Goal: Check status

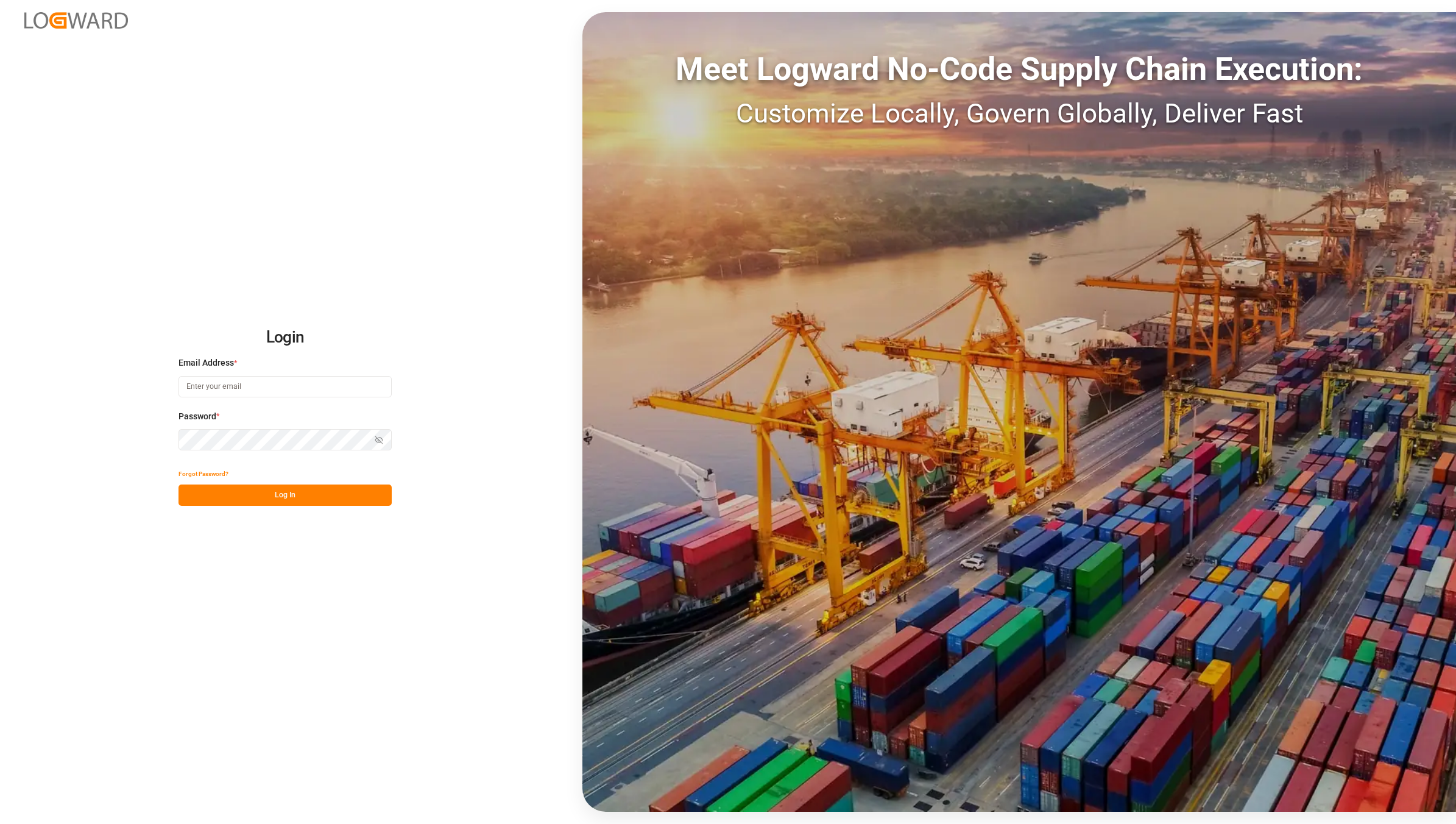
type input "[EMAIL_ADDRESS][DOMAIN_NAME]"
click at [316, 383] on input "[EMAIL_ADDRESS][DOMAIN_NAME]" at bounding box center [285, 387] width 213 height 21
click at [325, 498] on button "Log In" at bounding box center [285, 495] width 213 height 21
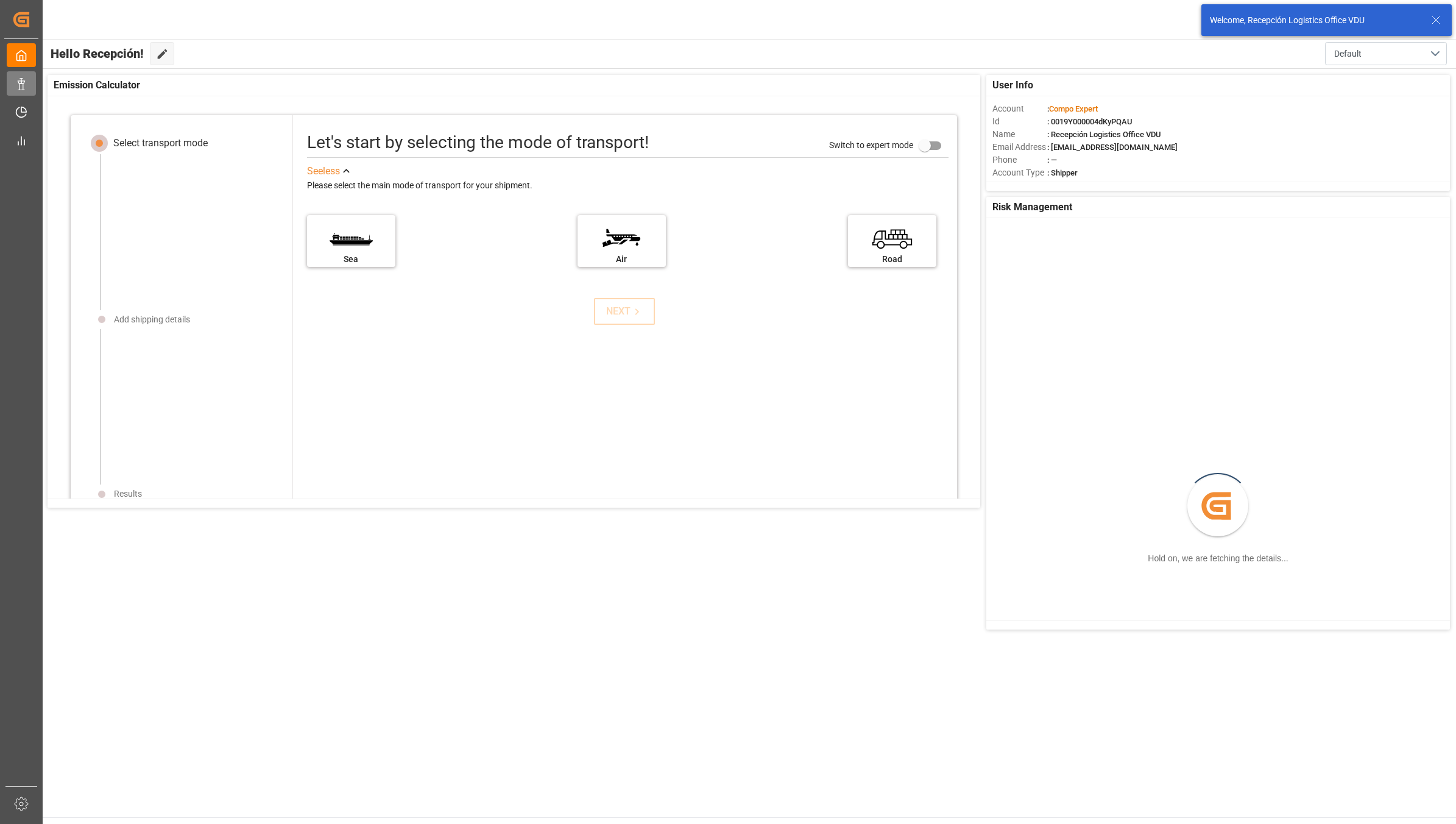
click at [20, 80] on icon at bounding box center [21, 83] width 12 height 12
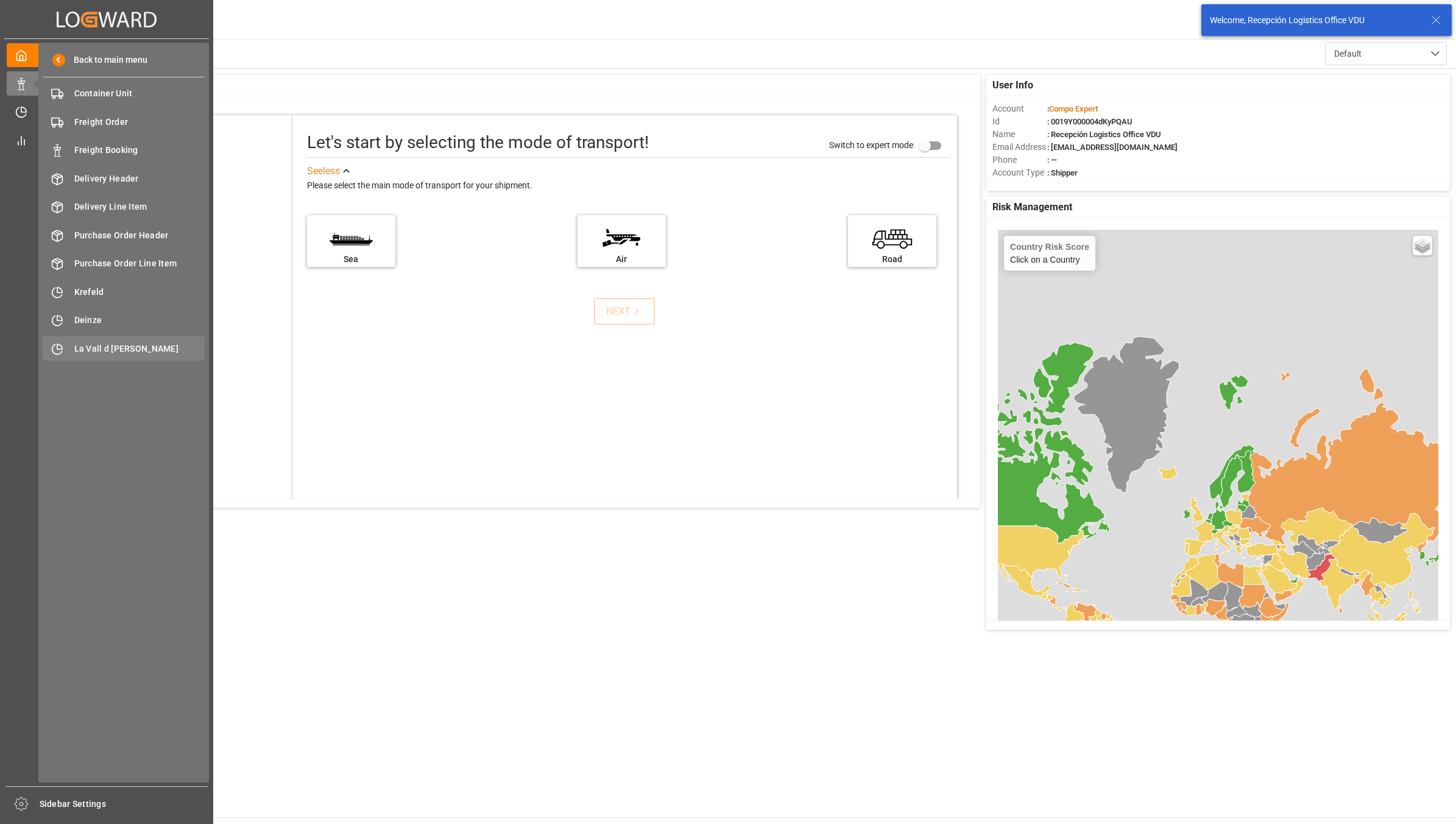
click at [162, 354] on span "La Vall d [PERSON_NAME]" at bounding box center [140, 348] width 131 height 13
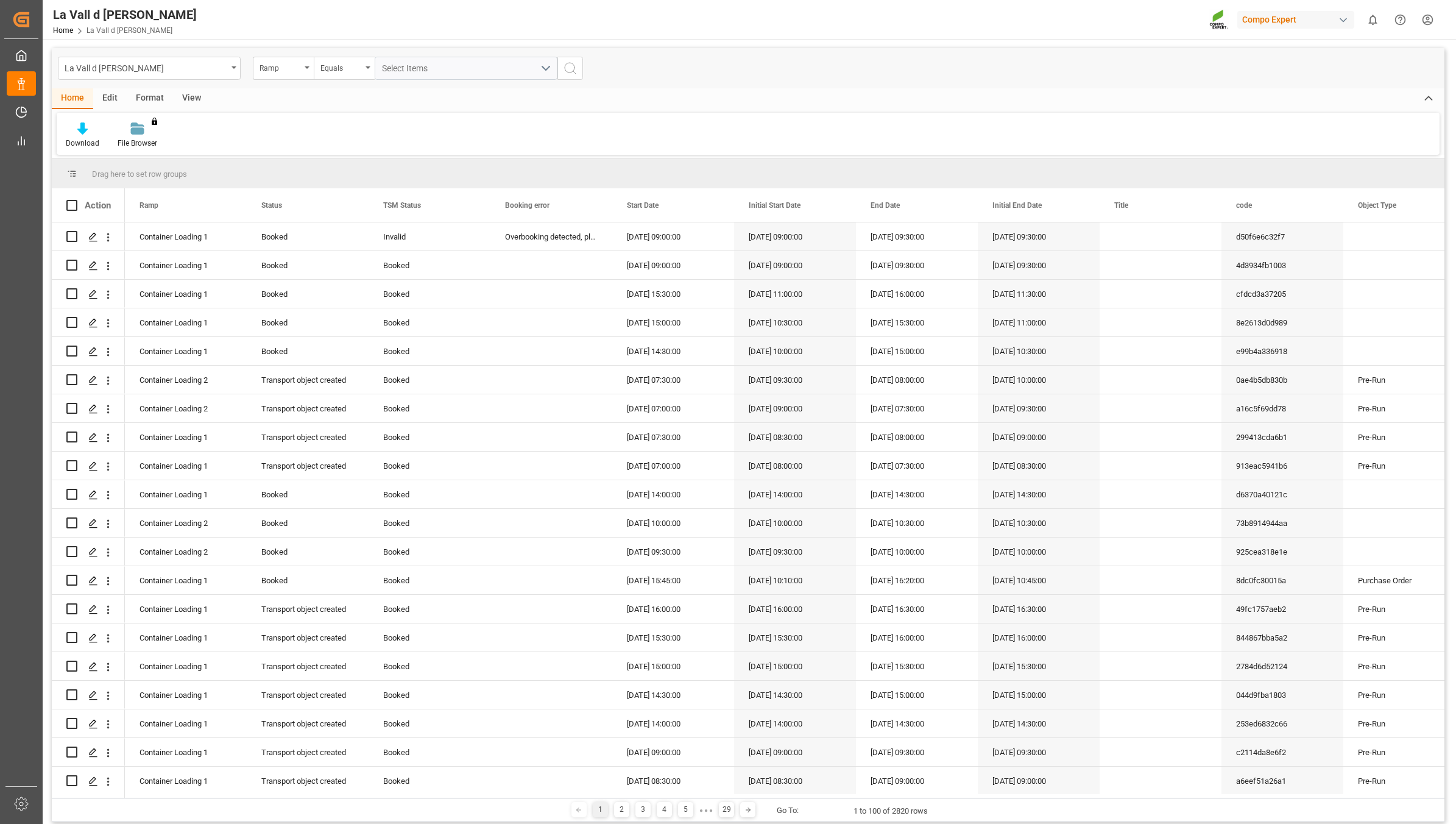
click at [186, 101] on div "View" at bounding box center [191, 98] width 37 height 21
click at [125, 131] on div at bounding box center [138, 129] width 61 height 13
click at [140, 166] on div "VDU Overview Carretileros" at bounding box center [171, 172] width 106 height 13
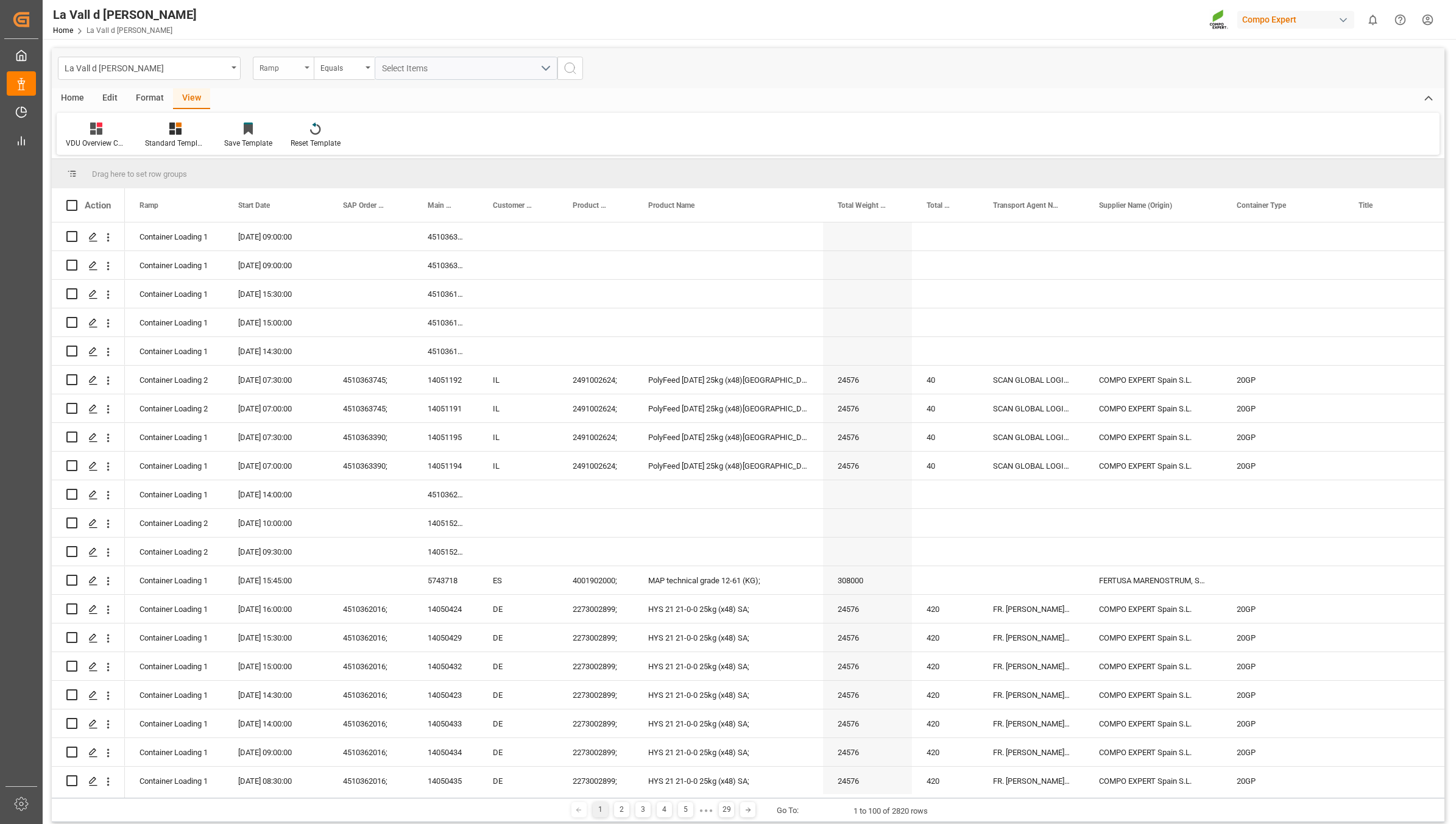
click at [285, 65] on div "Ramp" at bounding box center [280, 67] width 41 height 14
click at [300, 225] on div "Start Date" at bounding box center [344, 226] width 182 height 25
click at [330, 68] on div "Equals" at bounding box center [341, 67] width 41 height 14
click at [344, 225] on div "In range" at bounding box center [405, 226] width 182 height 25
click at [414, 71] on input "text" at bounding box center [420, 67] width 91 height 23
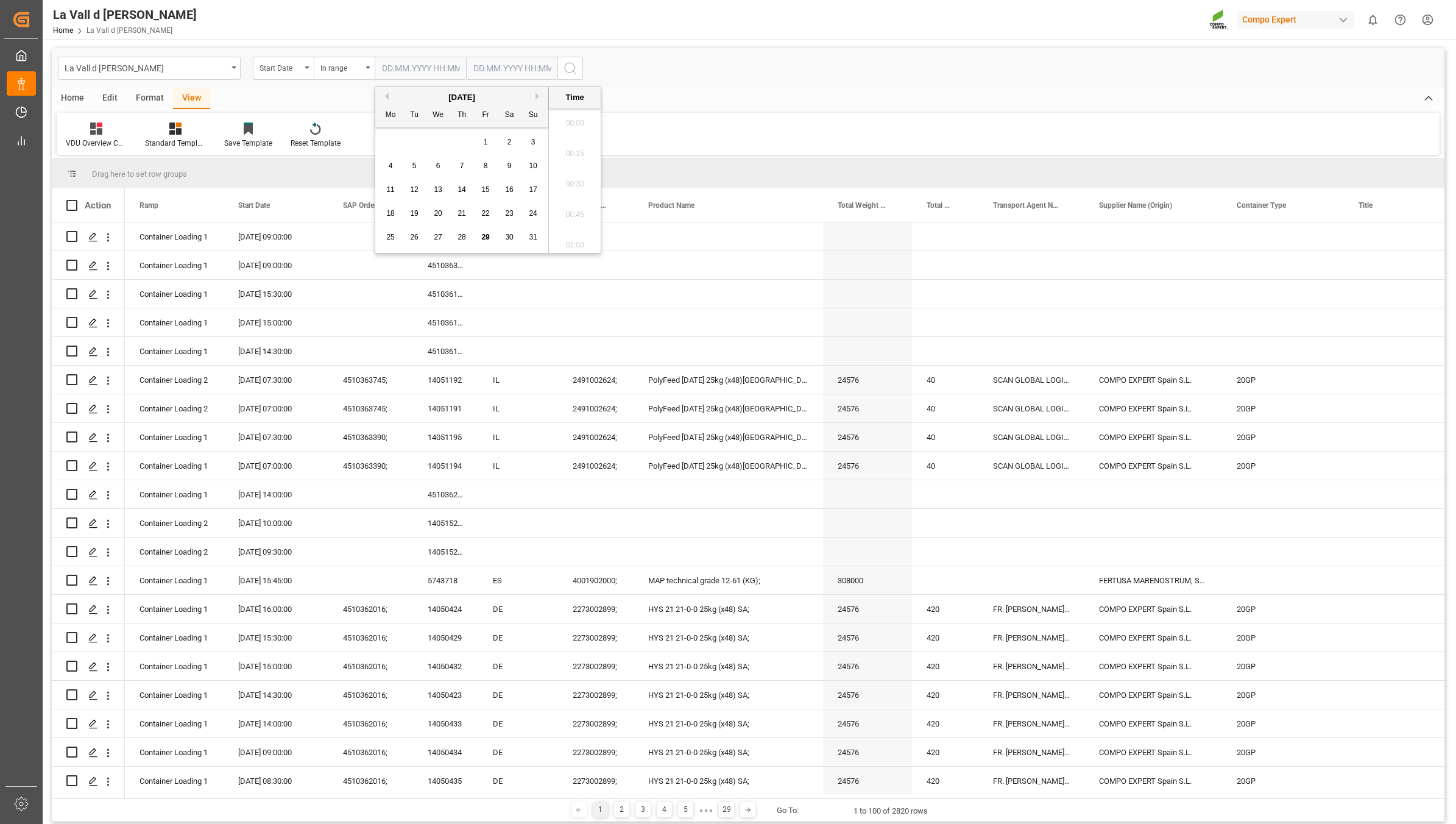
scroll to position [1649, 0]
click at [410, 237] on span "26" at bounding box center [414, 237] width 8 height 9
click at [534, 96] on div "[DATE]" at bounding box center [462, 97] width 173 height 12
click at [536, 96] on button "Next Month" at bounding box center [539, 96] width 7 height 7
click at [393, 136] on div "1" at bounding box center [390, 142] width 15 height 14
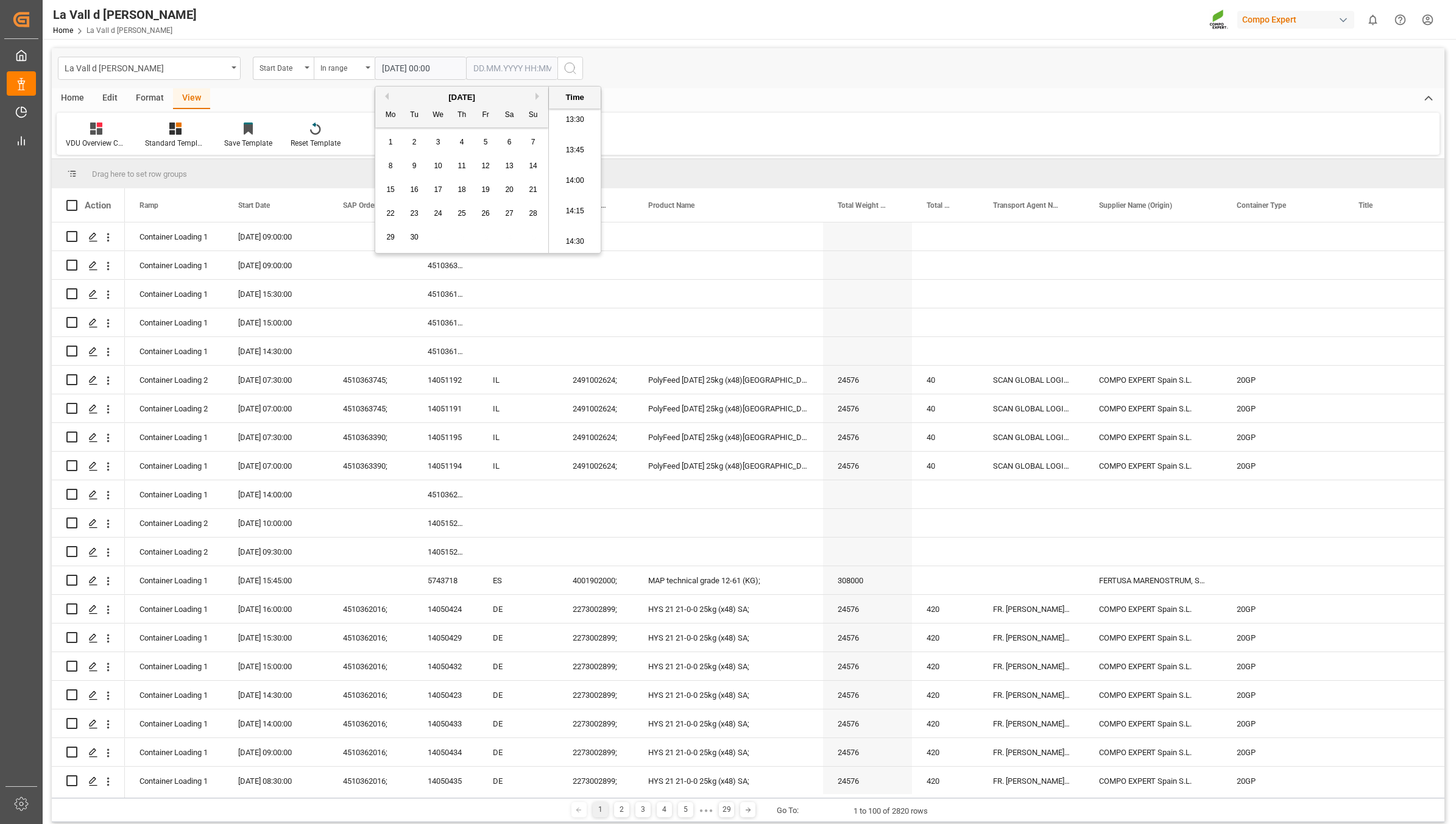
type input "[DATE] 00:00"
click at [505, 64] on input "text" at bounding box center [511, 67] width 91 height 23
drag, startPoint x: 609, startPoint y: 306, endPoint x: 596, endPoint y: 260, distance: 47.8
click at [609, 306] on div "Press SPACE to select this row." at bounding box center [595, 293] width 75 height 28
click at [519, 64] on input "text" at bounding box center [511, 67] width 91 height 23
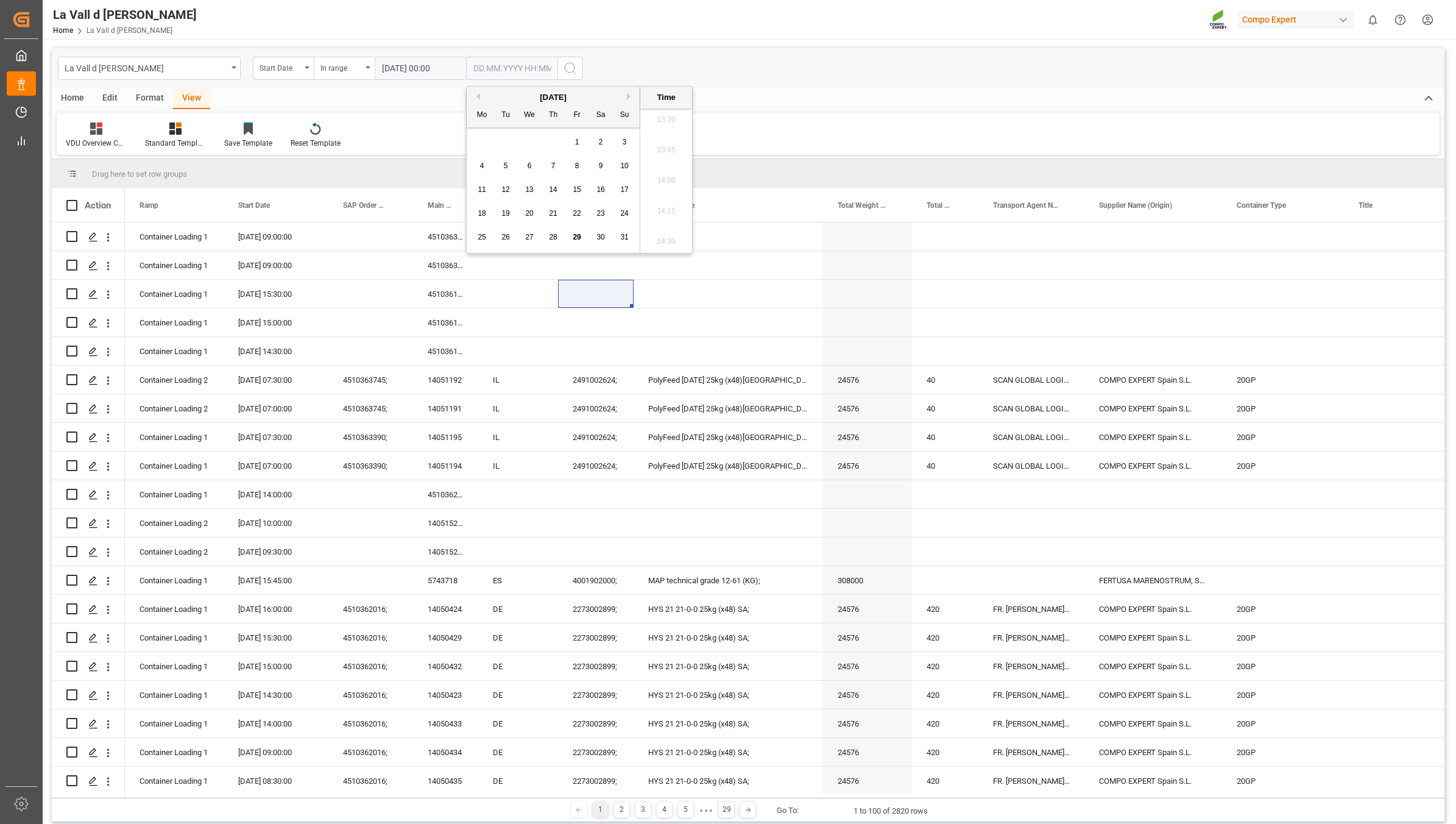
click at [479, 135] on div "28 29 30 31 1 2 3" at bounding box center [554, 142] width 167 height 24
click at [625, 98] on div "[DATE]" at bounding box center [553, 97] width 173 height 12
click at [628, 96] on button "Next Month" at bounding box center [630, 96] width 7 height 7
click at [482, 146] on span "1" at bounding box center [482, 142] width 4 height 9
type input "[DATE] 00:00"
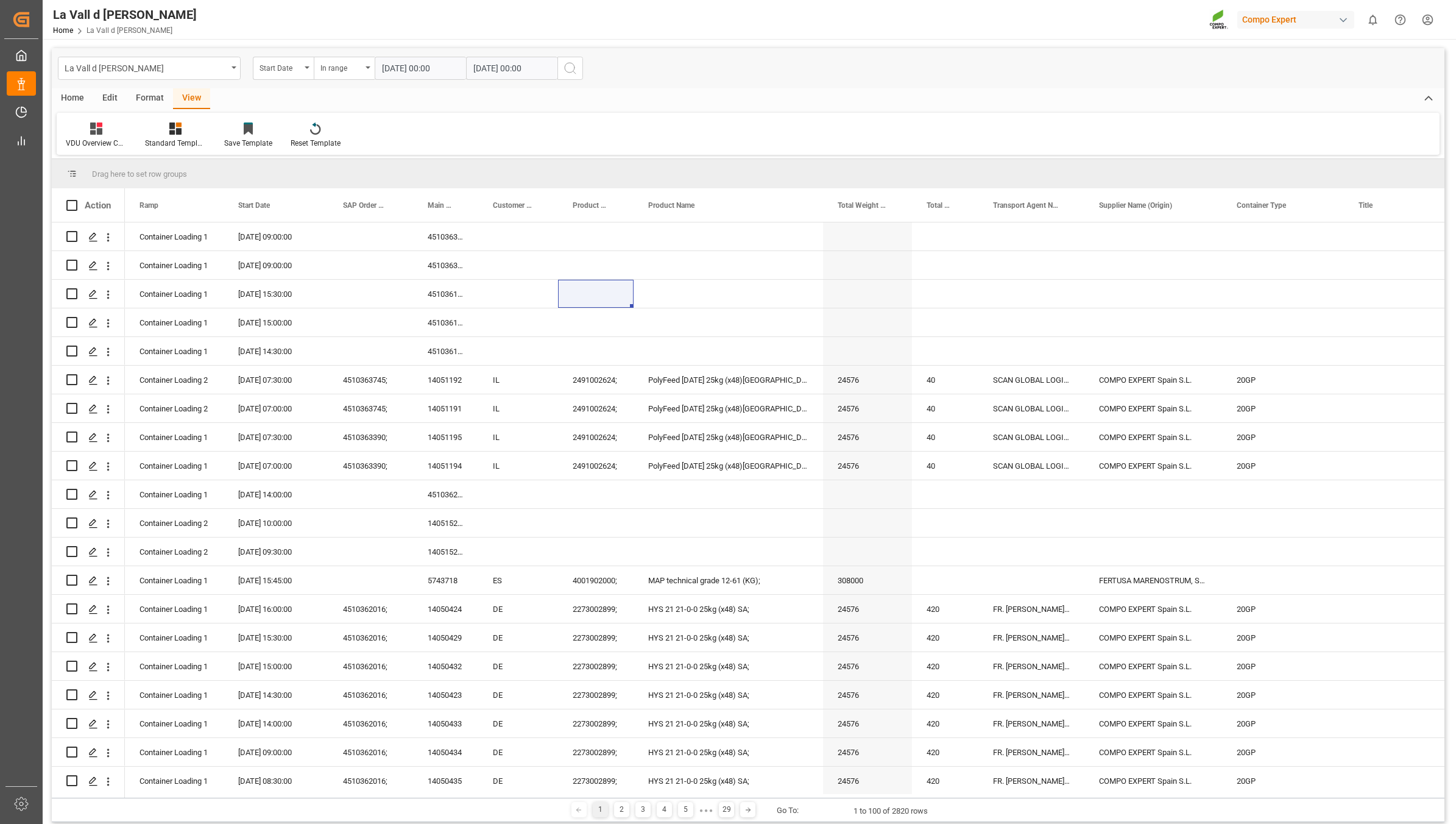
click at [567, 67] on icon "search button" at bounding box center [570, 68] width 14 height 14
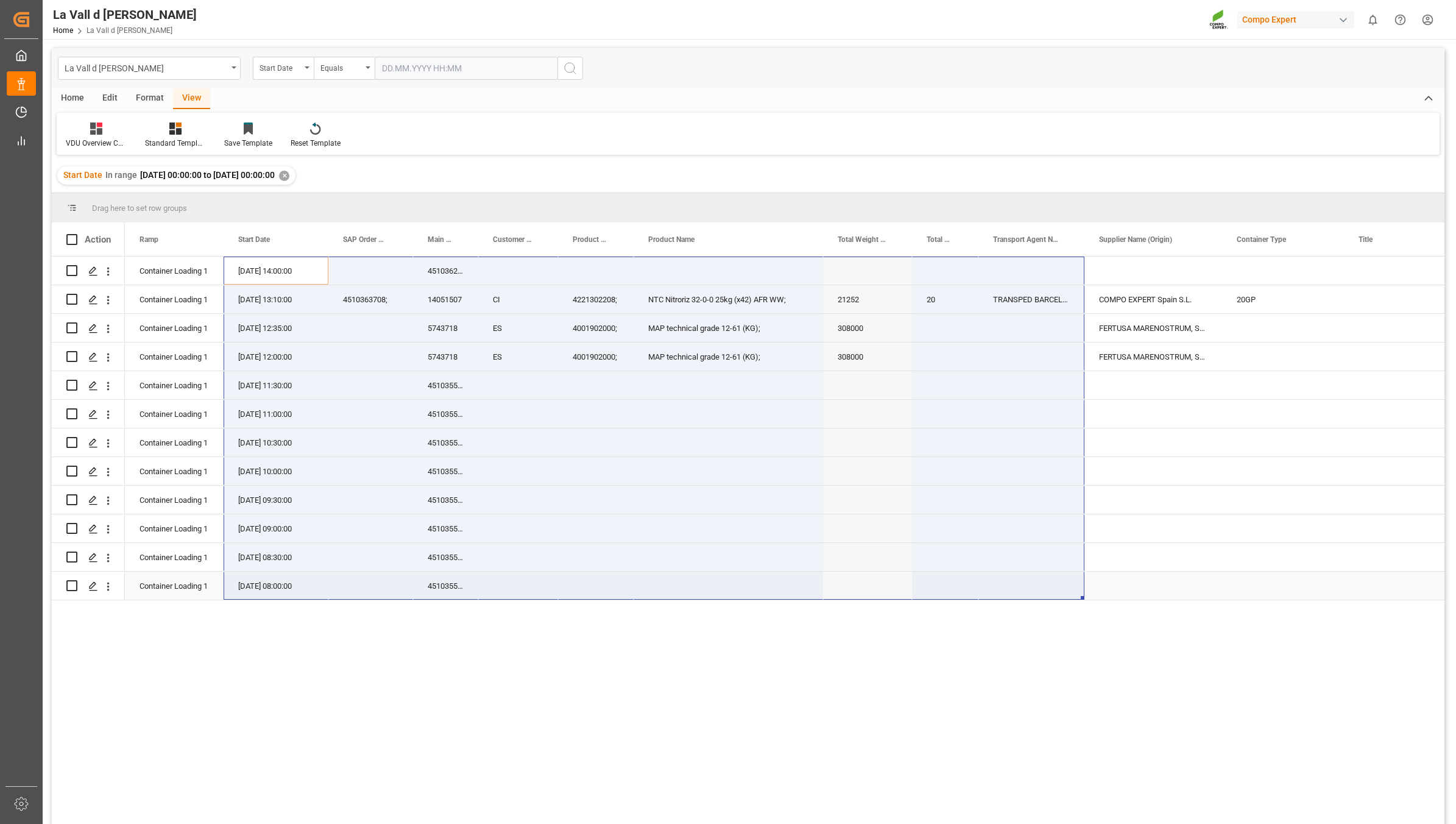
drag, startPoint x: 243, startPoint y: 269, endPoint x: 1028, endPoint y: 583, distance: 845.5
click at [672, 458] on span "Copy" at bounding box center [695, 459] width 95 height 23
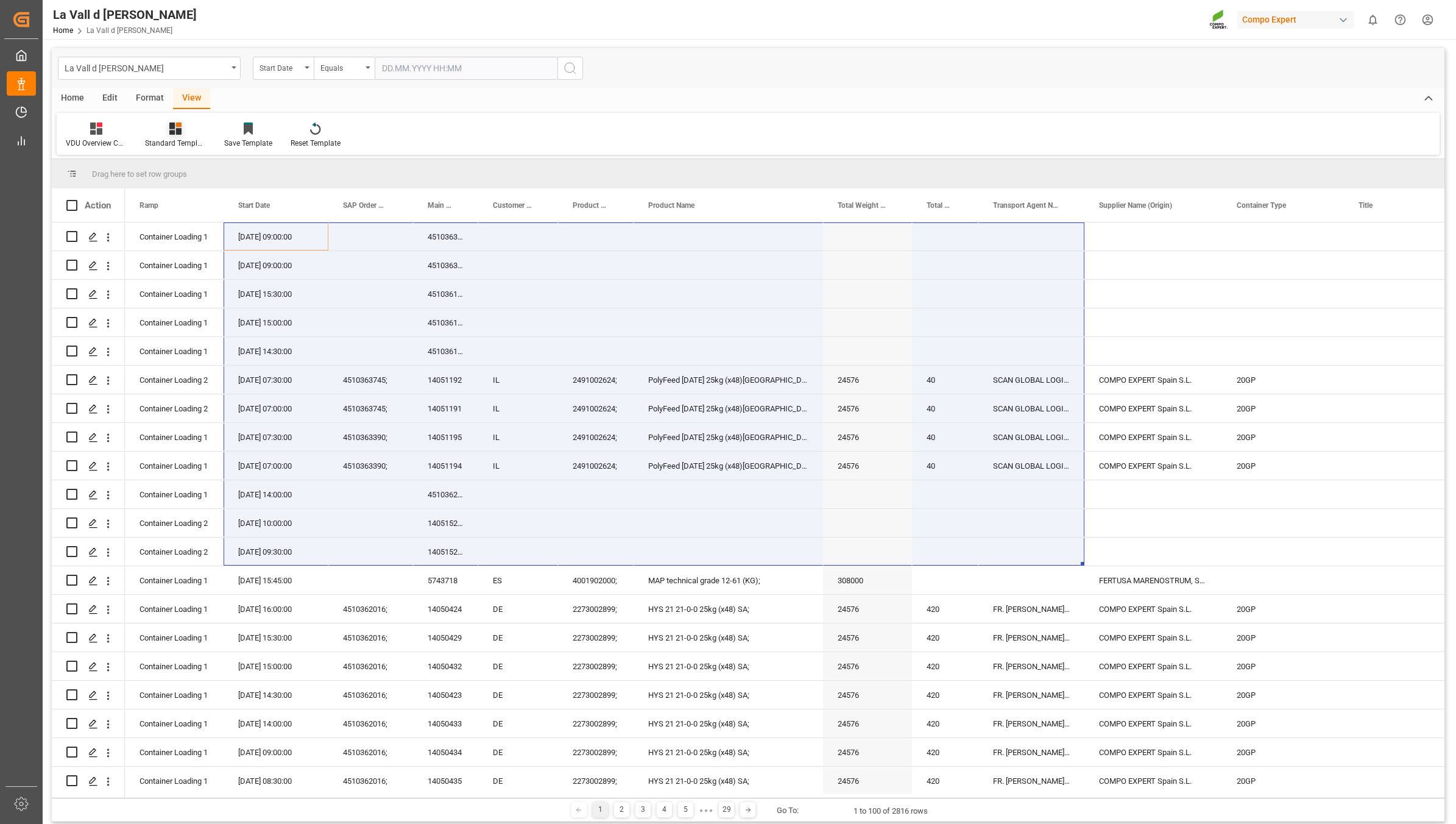
click at [179, 133] on icon at bounding box center [175, 128] width 12 height 12
click at [206, 169] on div "VDU Overview Carretileros" at bounding box center [208, 172] width 106 height 13
click at [273, 67] on div "Start Date" at bounding box center [280, 67] width 41 height 14
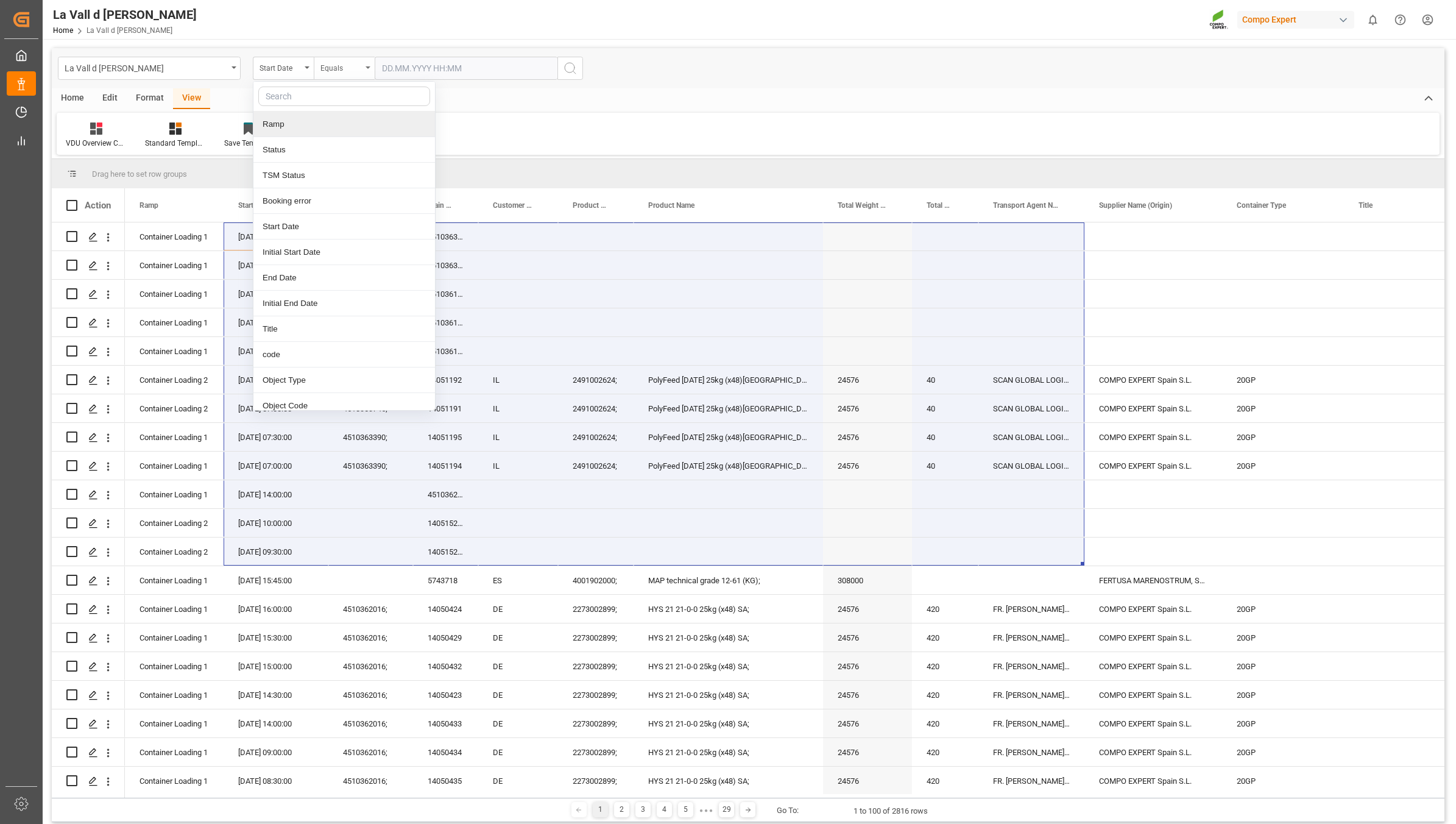
click at [334, 63] on div "Equals" at bounding box center [341, 67] width 41 height 14
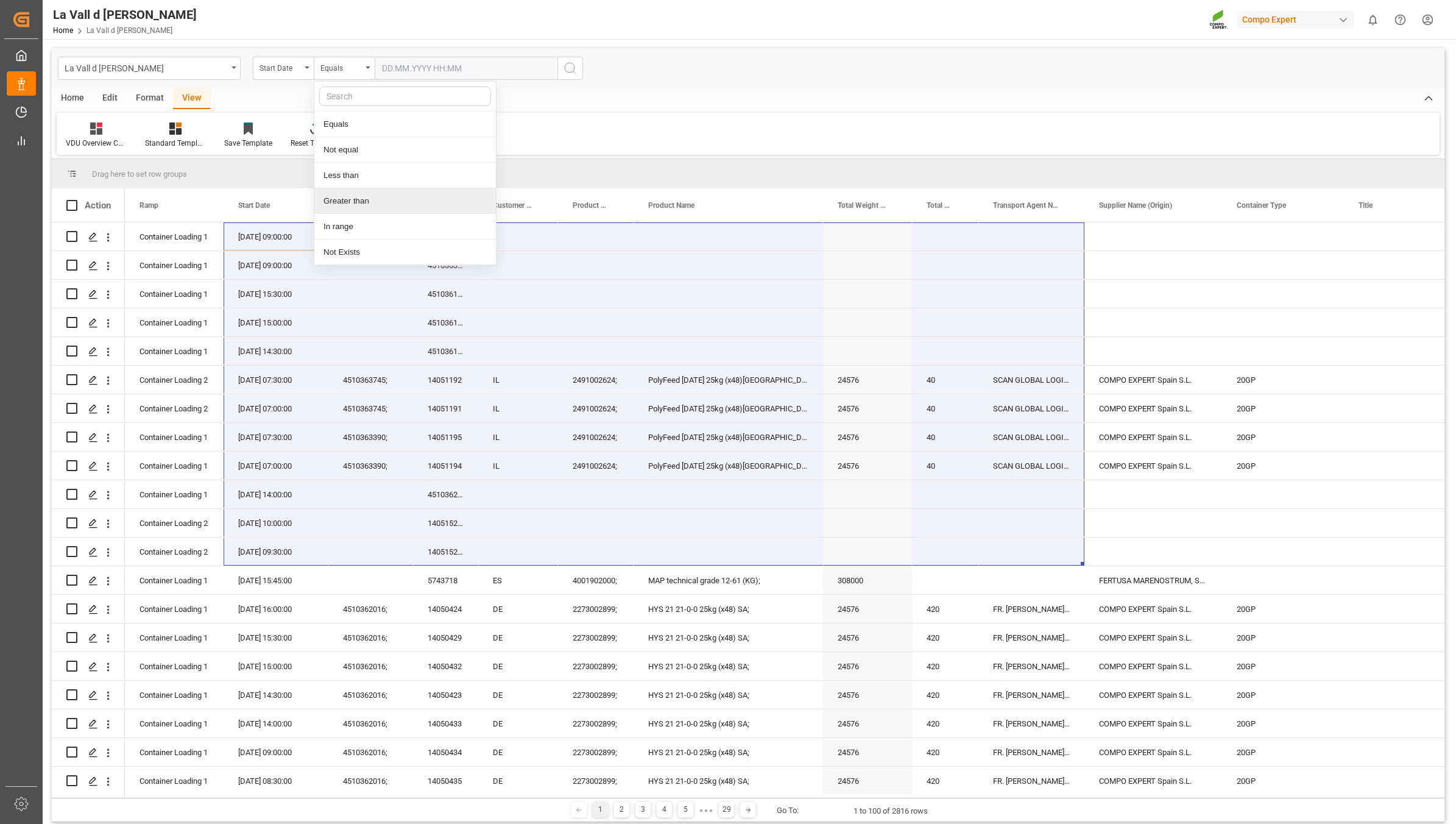
click at [371, 203] on div "Greater than" at bounding box center [405, 201] width 182 height 25
click at [340, 70] on div "Greater than" at bounding box center [341, 67] width 41 height 14
click at [355, 230] on div "In range" at bounding box center [405, 226] width 182 height 25
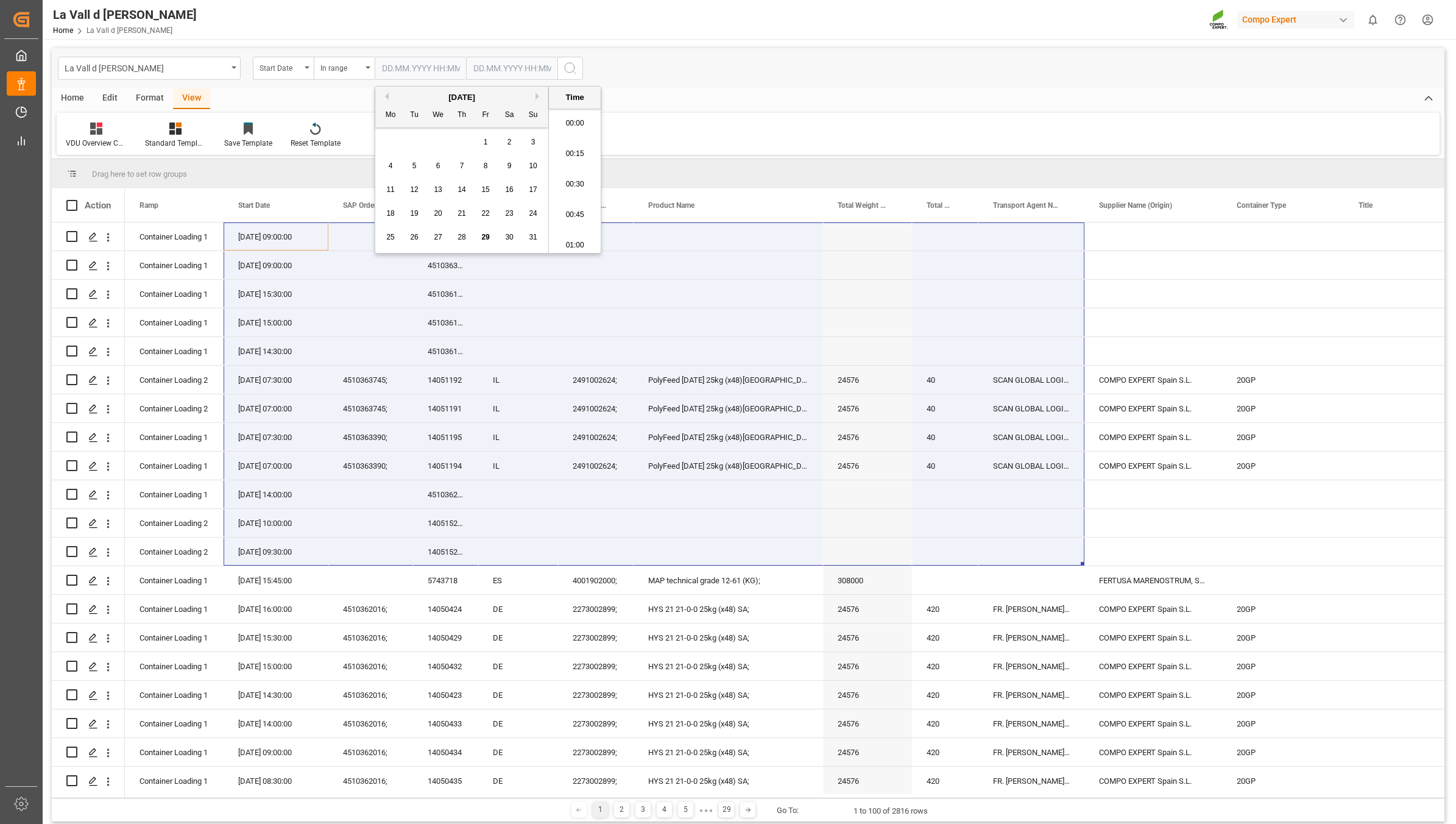
drag, startPoint x: 410, startPoint y: 56, endPoint x: 412, endPoint y: 64, distance: 8.2
click at [410, 60] on input "text" at bounding box center [420, 67] width 91 height 23
click at [414, 70] on input "text" at bounding box center [420, 67] width 91 height 23
click at [394, 135] on div "28 29 30 31 1 2 3" at bounding box center [463, 142] width 167 height 24
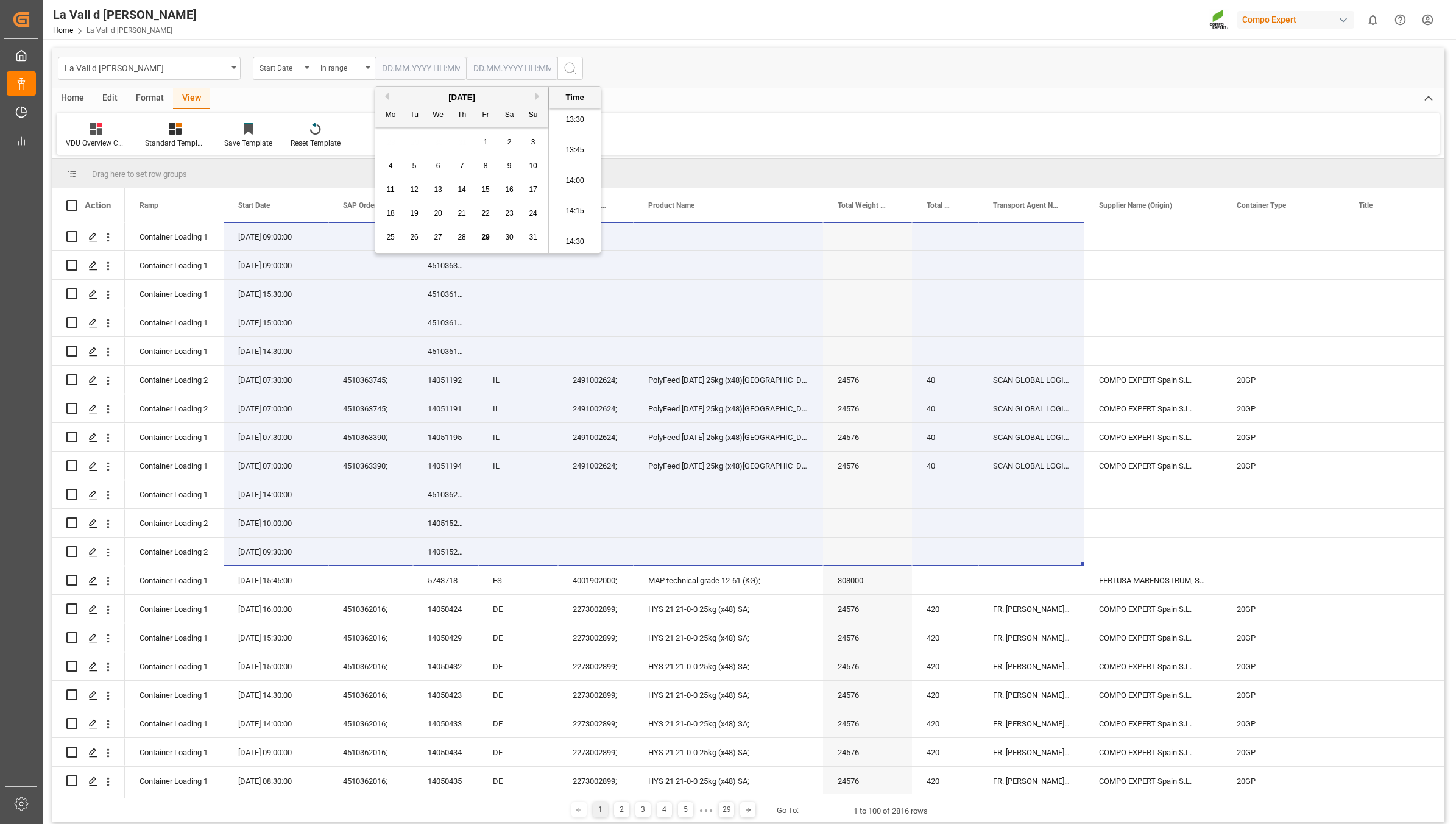
drag, startPoint x: 537, startPoint y: 96, endPoint x: 428, endPoint y: 160, distance: 126.4
click at [536, 96] on button "Next Month" at bounding box center [539, 96] width 7 height 7
click at [394, 144] on div "1" at bounding box center [390, 142] width 15 height 14
type input "[DATE] 00:00"
drag, startPoint x: 494, startPoint y: 73, endPoint x: 490, endPoint y: 80, distance: 8.1
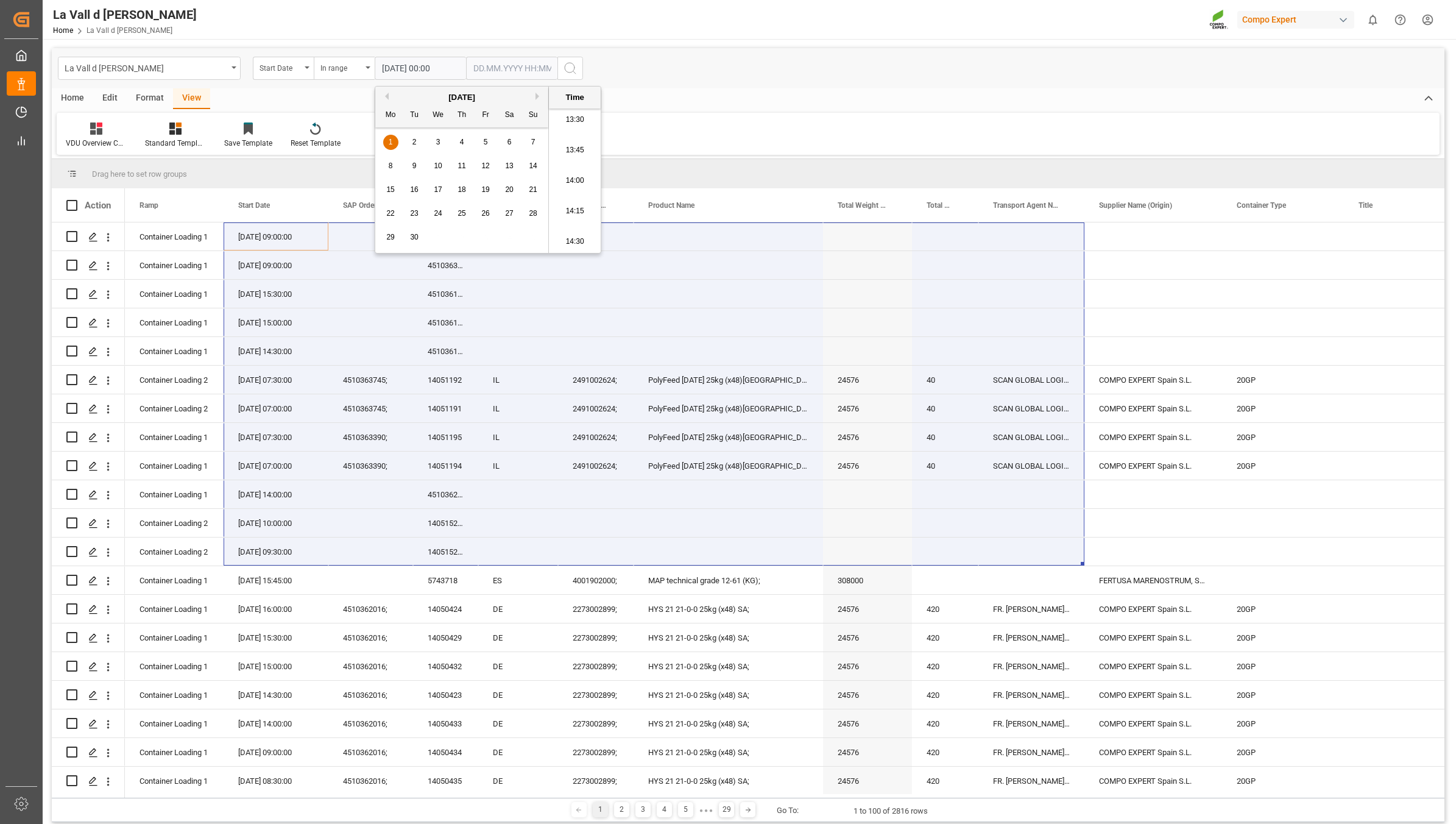
click at [494, 73] on input "text" at bounding box center [511, 67] width 91 height 23
click at [485, 139] on div "28 29 30 31 1 2 3" at bounding box center [554, 142] width 167 height 24
click at [573, 138] on div "1" at bounding box center [577, 142] width 15 height 14
type input "[DATE] 00:00"
click at [568, 69] on icon "search button" at bounding box center [570, 68] width 14 height 14
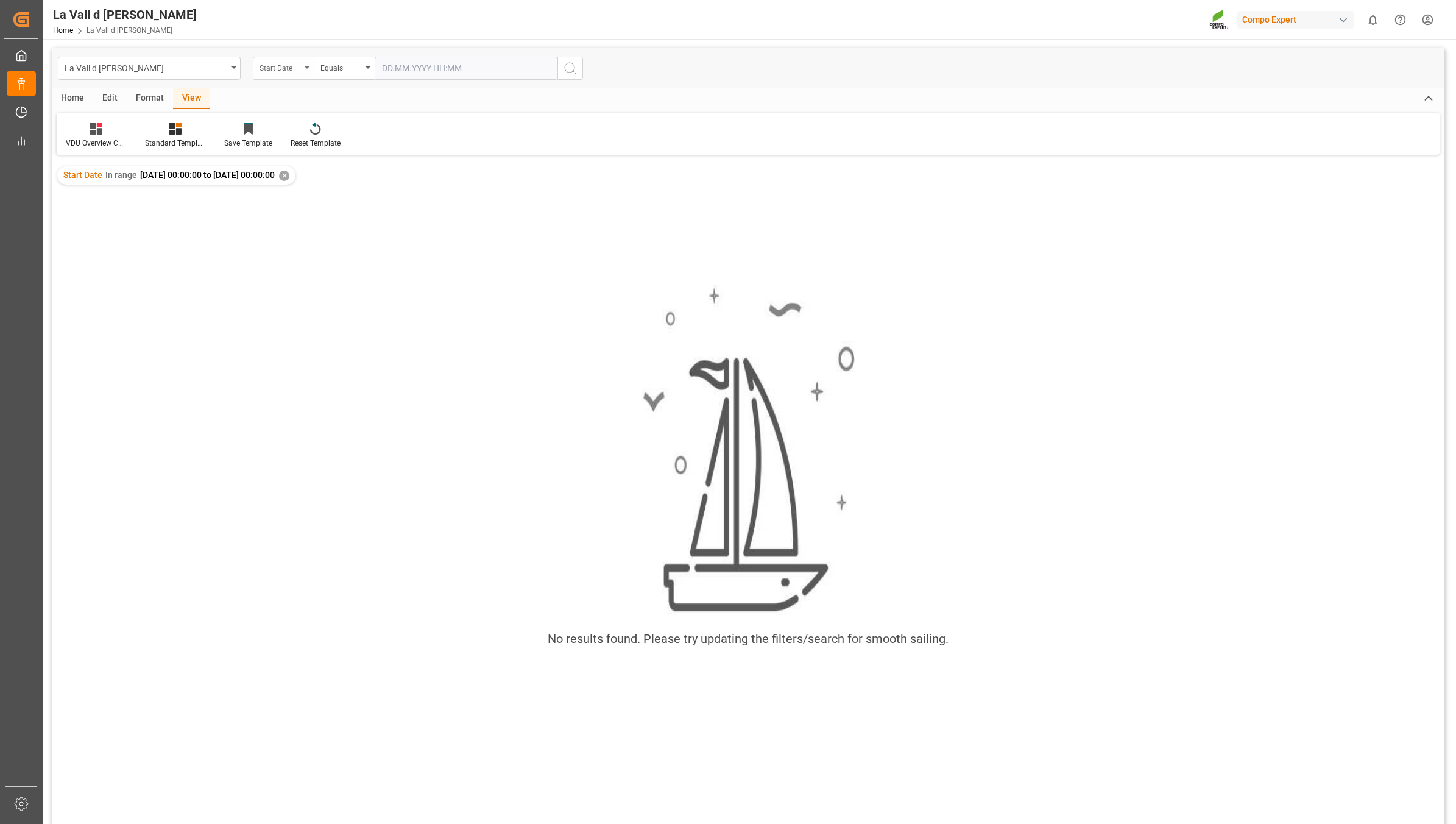
click at [269, 67] on div "Start Date" at bounding box center [280, 67] width 41 height 14
click at [348, 69] on div "Equals" at bounding box center [341, 67] width 41 height 14
click at [352, 233] on div "In range" at bounding box center [405, 226] width 182 height 25
click at [396, 74] on input "text" at bounding box center [420, 67] width 91 height 23
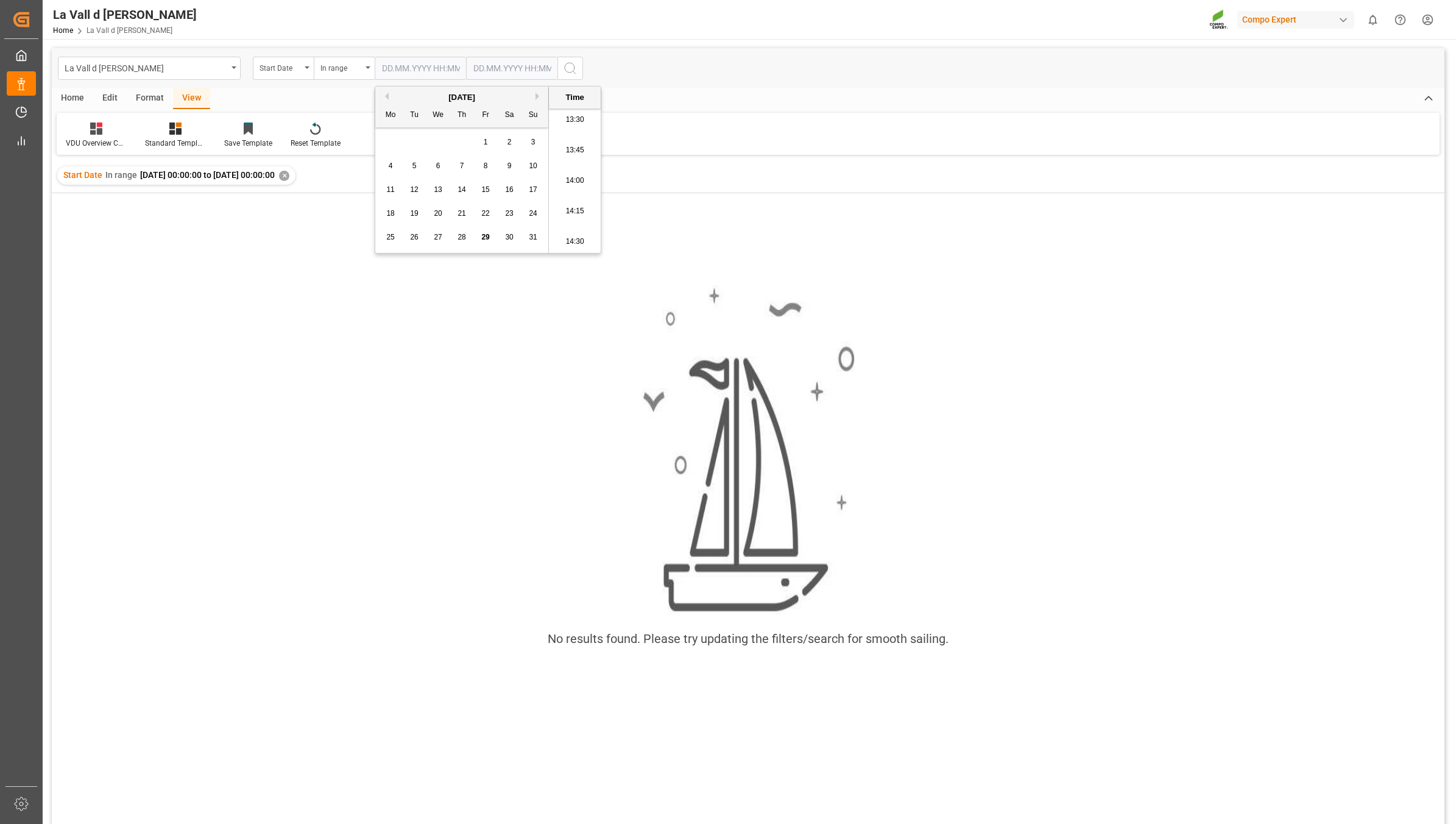
click at [393, 139] on div "28 29 30 31 1 2 3" at bounding box center [463, 142] width 167 height 24
click at [539, 90] on div "[DATE] Mo Tu We Th Fr Sa Su" at bounding box center [462, 106] width 173 height 40
click at [537, 93] on button "Next Month" at bounding box center [539, 96] width 7 height 7
click at [389, 144] on span "1" at bounding box center [390, 142] width 4 height 9
type input "[DATE] 00:00"
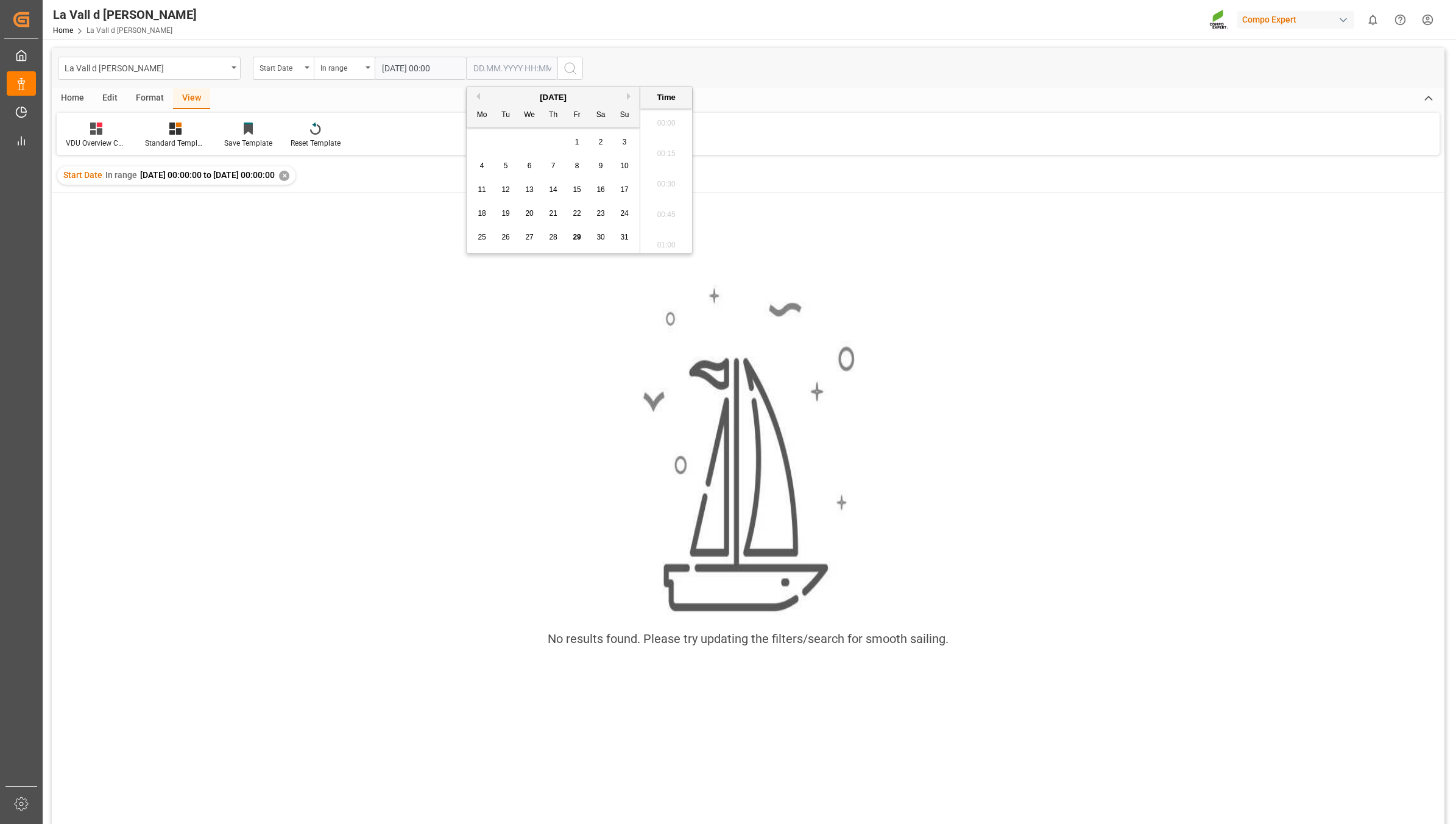
drag, startPoint x: 498, startPoint y: 66, endPoint x: 504, endPoint y: 71, distance: 7.8
click at [498, 66] on input "text" at bounding box center [511, 67] width 91 height 23
click at [482, 141] on div "28 29 30 31 1 2 3" at bounding box center [554, 142] width 167 height 24
click at [627, 96] on button "Next Month" at bounding box center [630, 96] width 7 height 7
click at [483, 141] on span "1" at bounding box center [482, 142] width 4 height 9
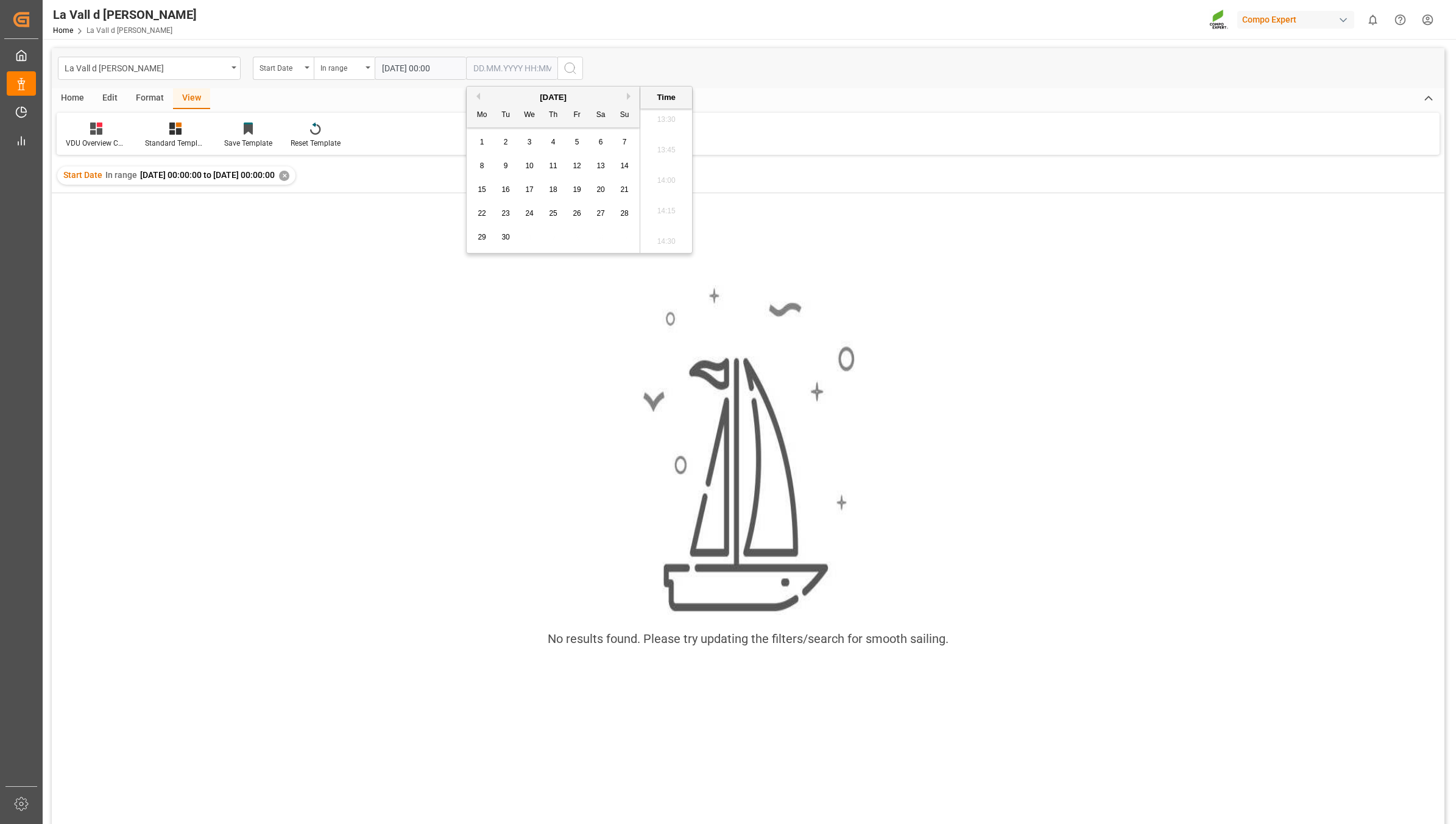
type input "[DATE] 00:00"
click at [565, 63] on icon "search button" at bounding box center [570, 68] width 14 height 14
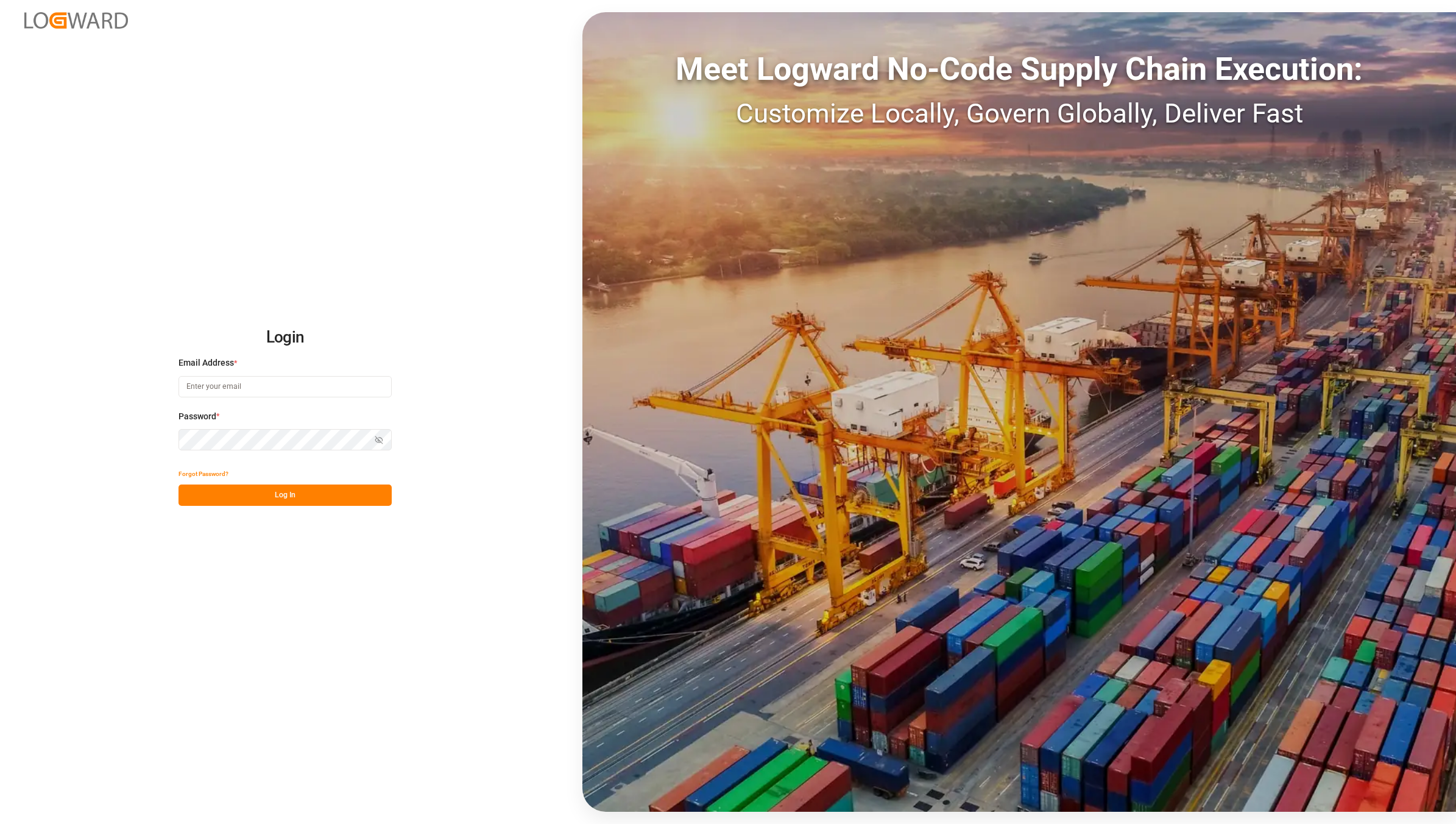
type input "[EMAIL_ADDRESS][DOMAIN_NAME]"
click at [276, 379] on input "[EMAIL_ADDRESS][DOMAIN_NAME]" at bounding box center [285, 387] width 213 height 21
click at [296, 491] on button "Log In" at bounding box center [285, 495] width 213 height 21
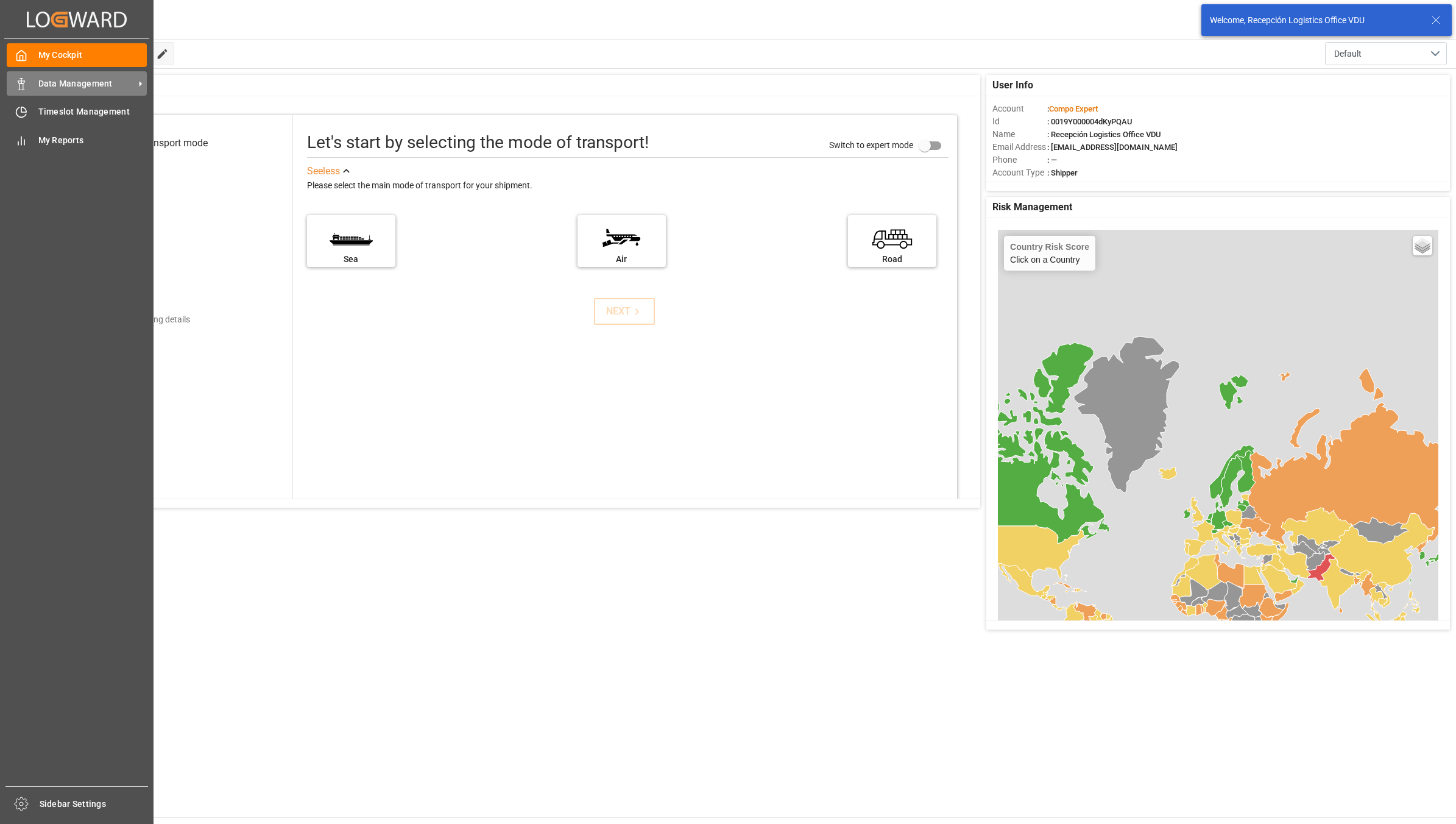
click at [18, 87] on icon at bounding box center [21, 83] width 12 height 12
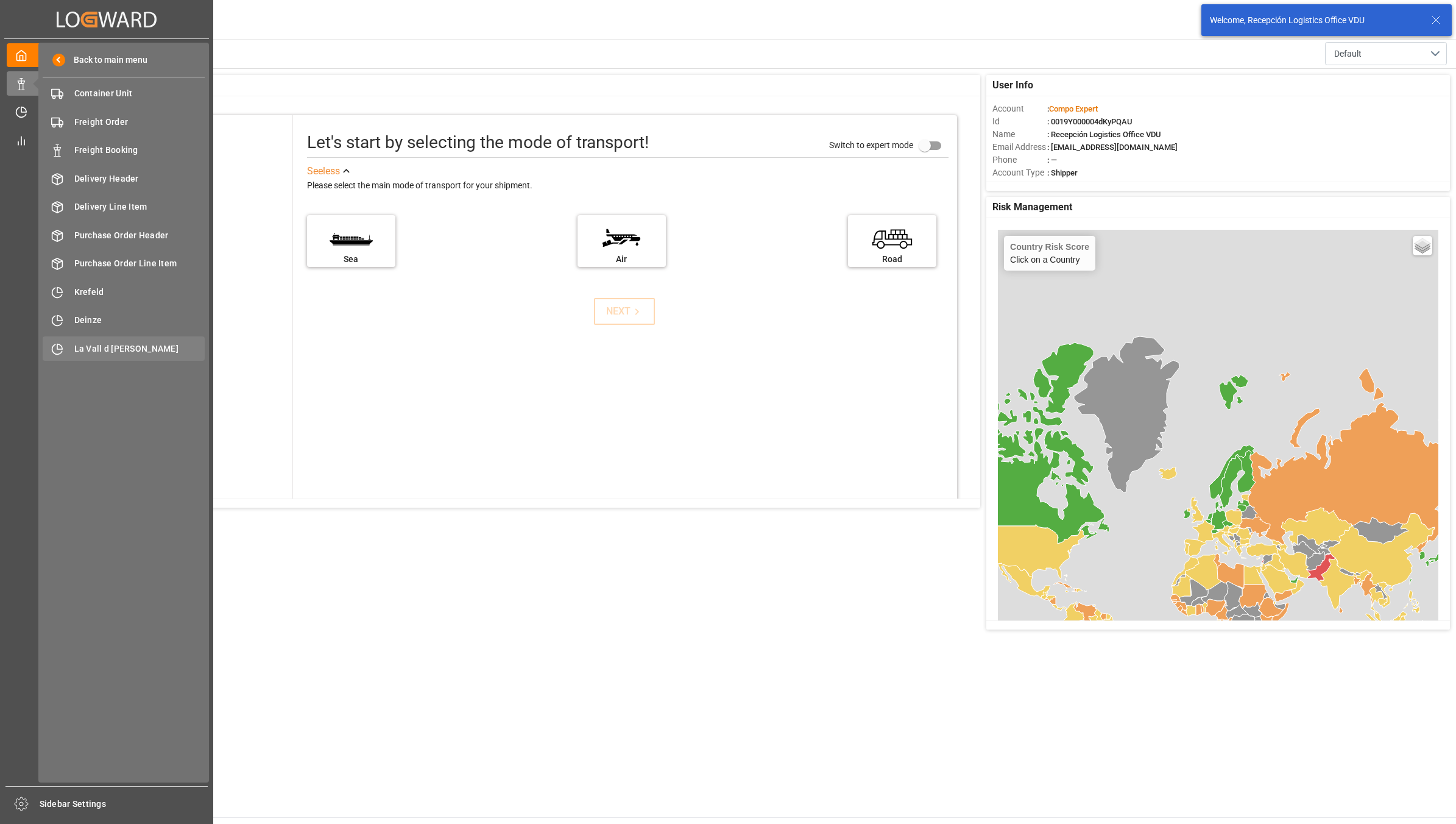
click at [140, 345] on span "La Vall d [PERSON_NAME]" at bounding box center [140, 348] width 131 height 13
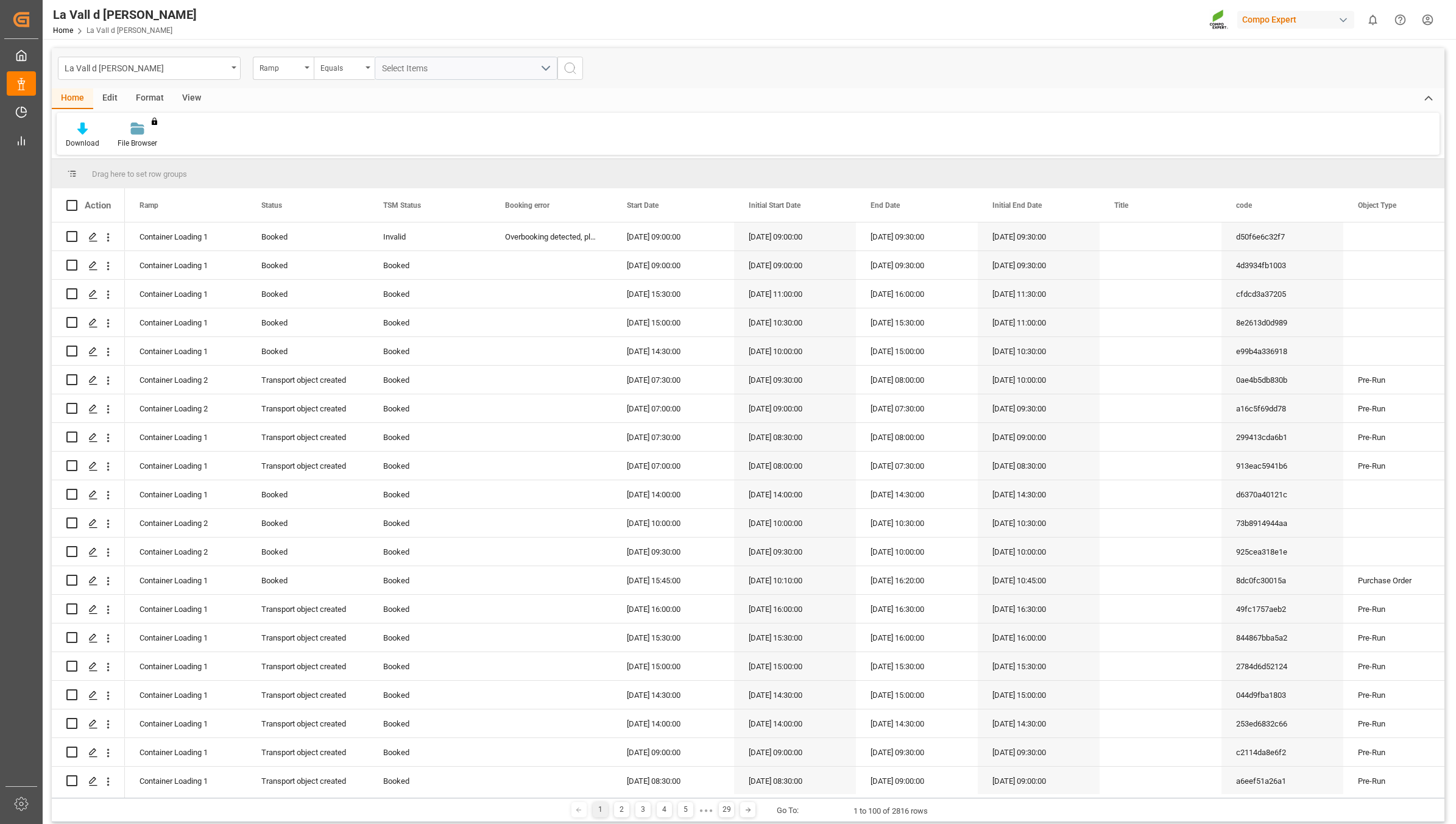
click at [187, 94] on div "View" at bounding box center [191, 98] width 37 height 21
click at [149, 134] on div at bounding box center [138, 129] width 61 height 13
click at [163, 172] on div "VDU Overview Carretileros" at bounding box center [171, 172] width 106 height 13
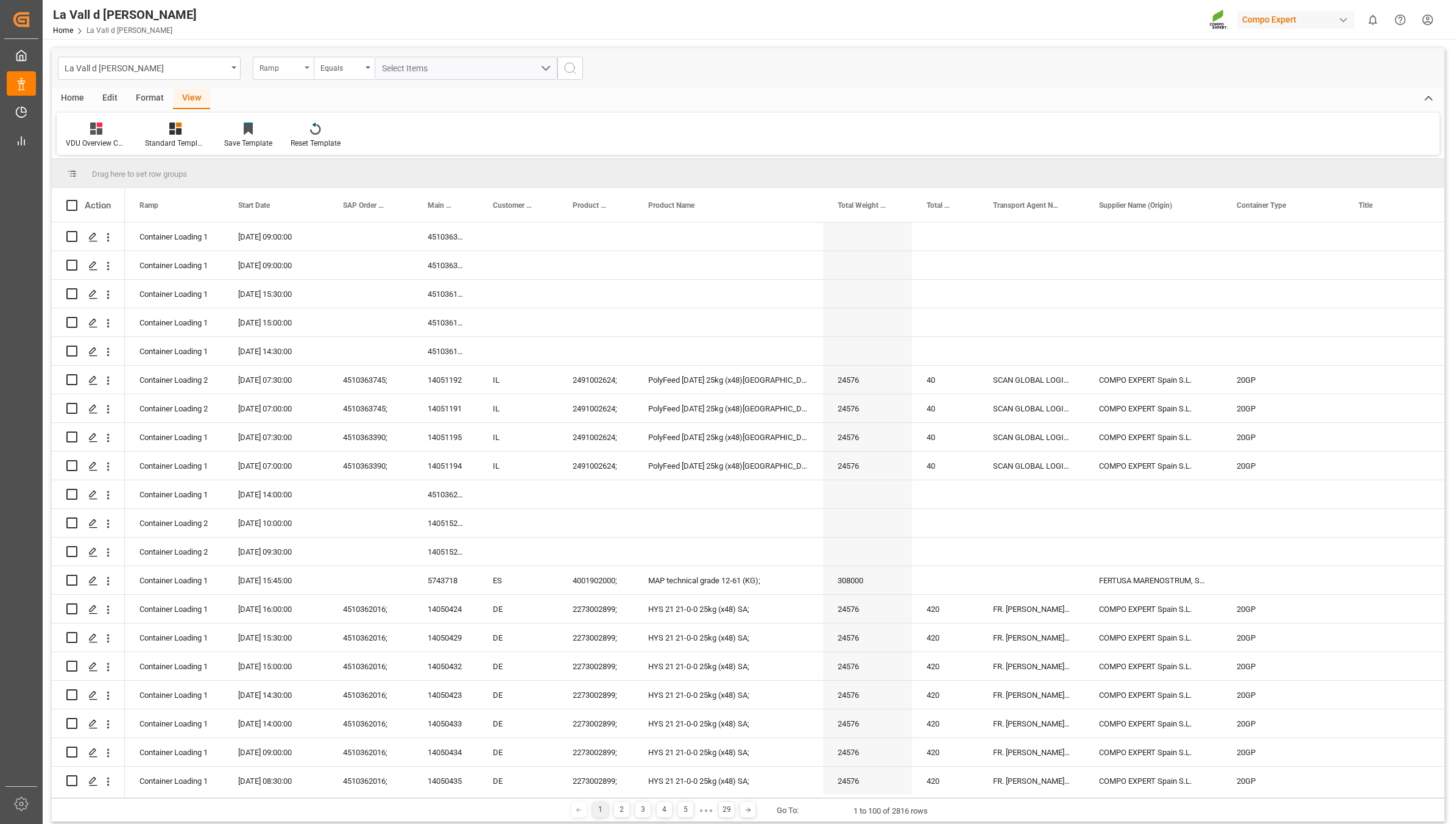
click at [271, 64] on div "Ramp" at bounding box center [280, 67] width 41 height 14
click at [294, 226] on div "Start Date" at bounding box center [344, 226] width 182 height 25
click at [339, 59] on div "Equals" at bounding box center [344, 67] width 61 height 23
click at [345, 224] on div "In range" at bounding box center [405, 226] width 182 height 25
drag, startPoint x: 409, startPoint y: 64, endPoint x: 411, endPoint y: 71, distance: 7.3
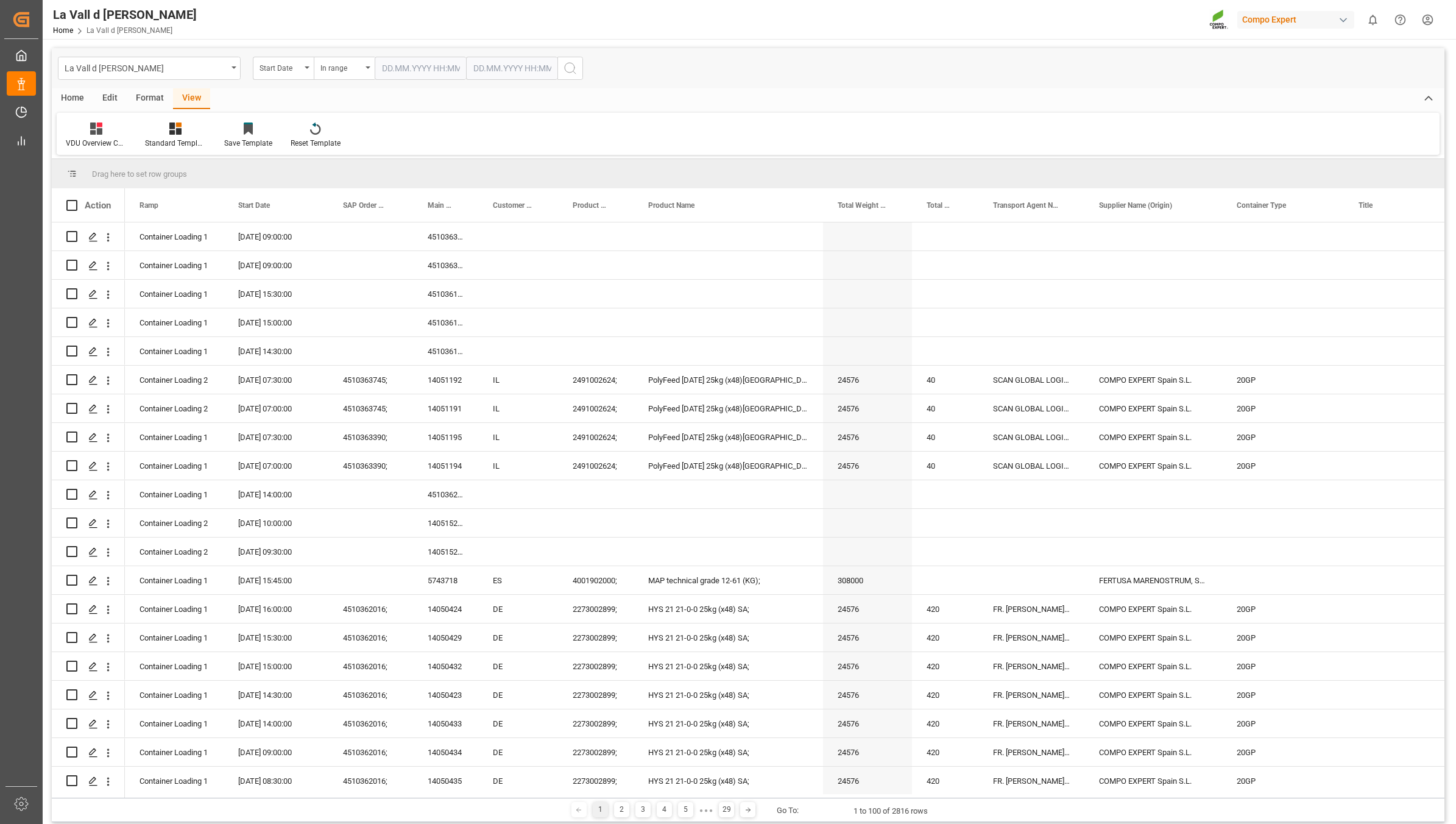
click at [409, 64] on input "text" at bounding box center [420, 67] width 91 height 23
click at [394, 138] on div "28 29 30 31 1 2 3" at bounding box center [463, 142] width 167 height 24
click at [539, 95] on button "Next Month" at bounding box center [539, 96] width 7 height 7
click at [389, 143] on span "1" at bounding box center [390, 142] width 4 height 9
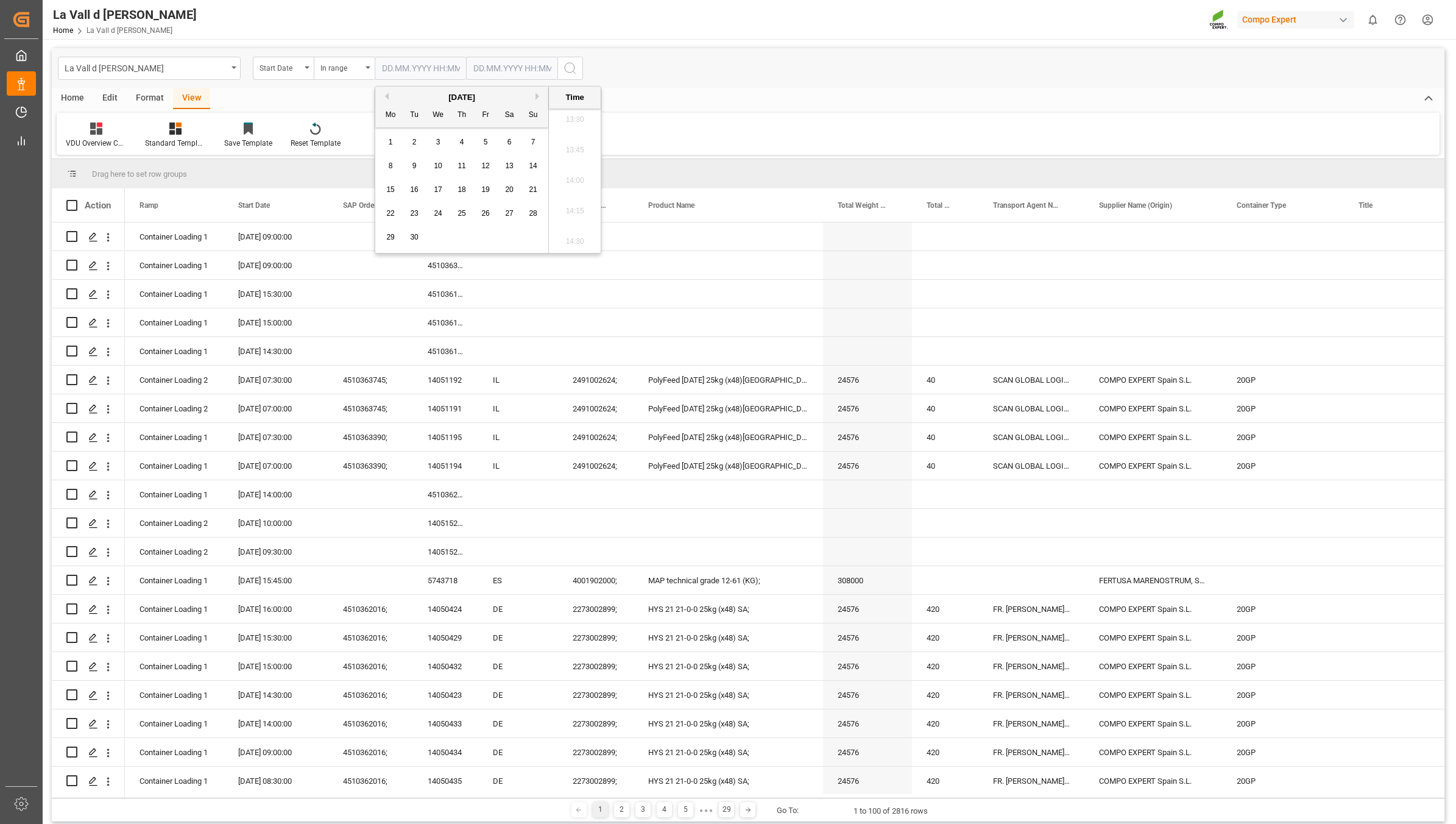
type input "[DATE] 00:00"
click at [515, 66] on input "text" at bounding box center [511, 67] width 91 height 23
click at [475, 139] on div "28 29 30 31 1 2 3" at bounding box center [554, 142] width 167 height 24
click at [634, 89] on div "[DATE] Mo Tu We Th Fr Sa Su" at bounding box center [553, 106] width 173 height 40
click at [625, 93] on div "[DATE]" at bounding box center [553, 97] width 173 height 12
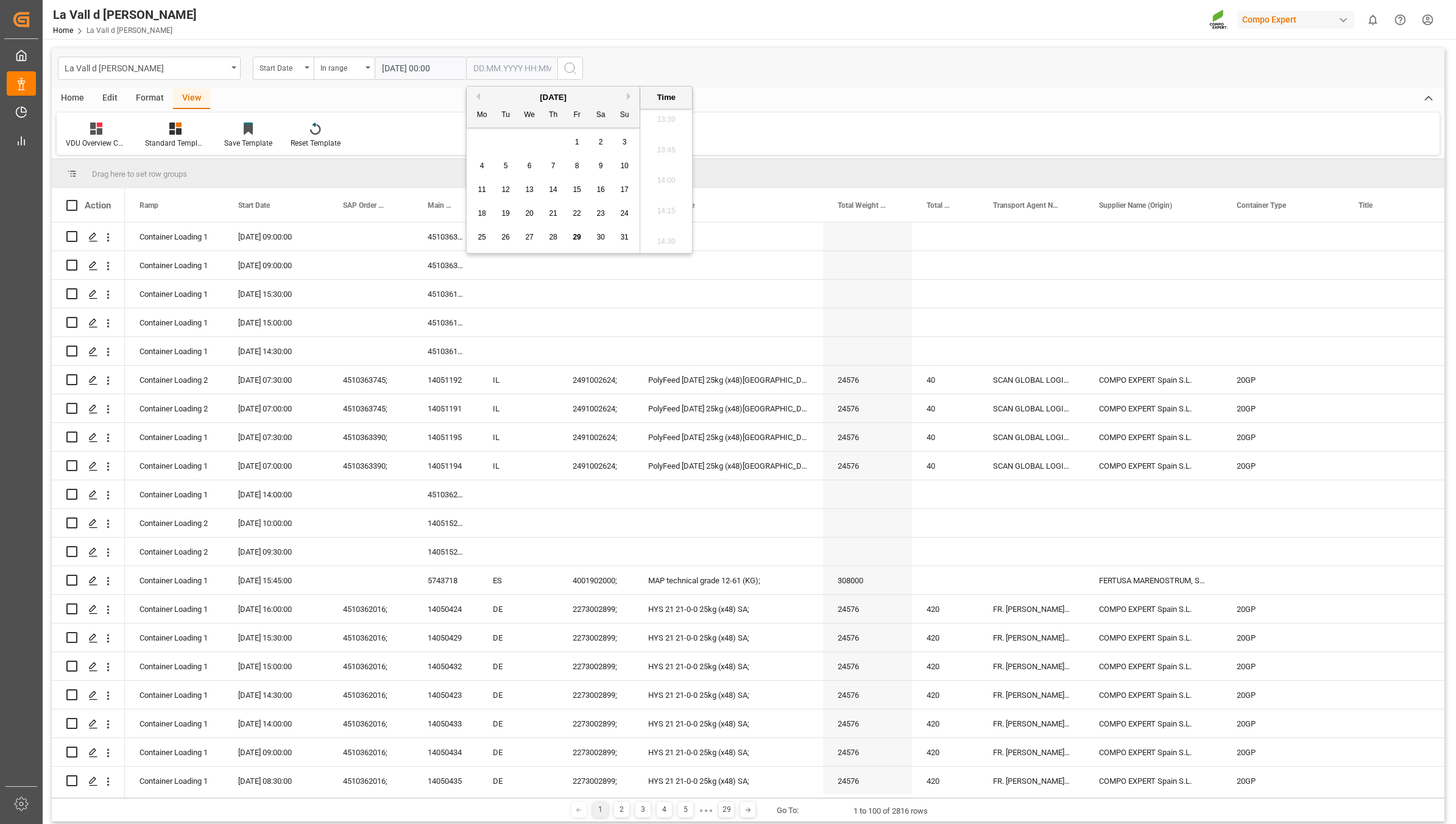
click at [628, 93] on button "Next Month" at bounding box center [630, 96] width 7 height 7
click at [482, 143] on span "1" at bounding box center [482, 142] width 4 height 9
type input "[DATE] 00:00"
click at [574, 66] on circle "search button" at bounding box center [570, 67] width 10 height 10
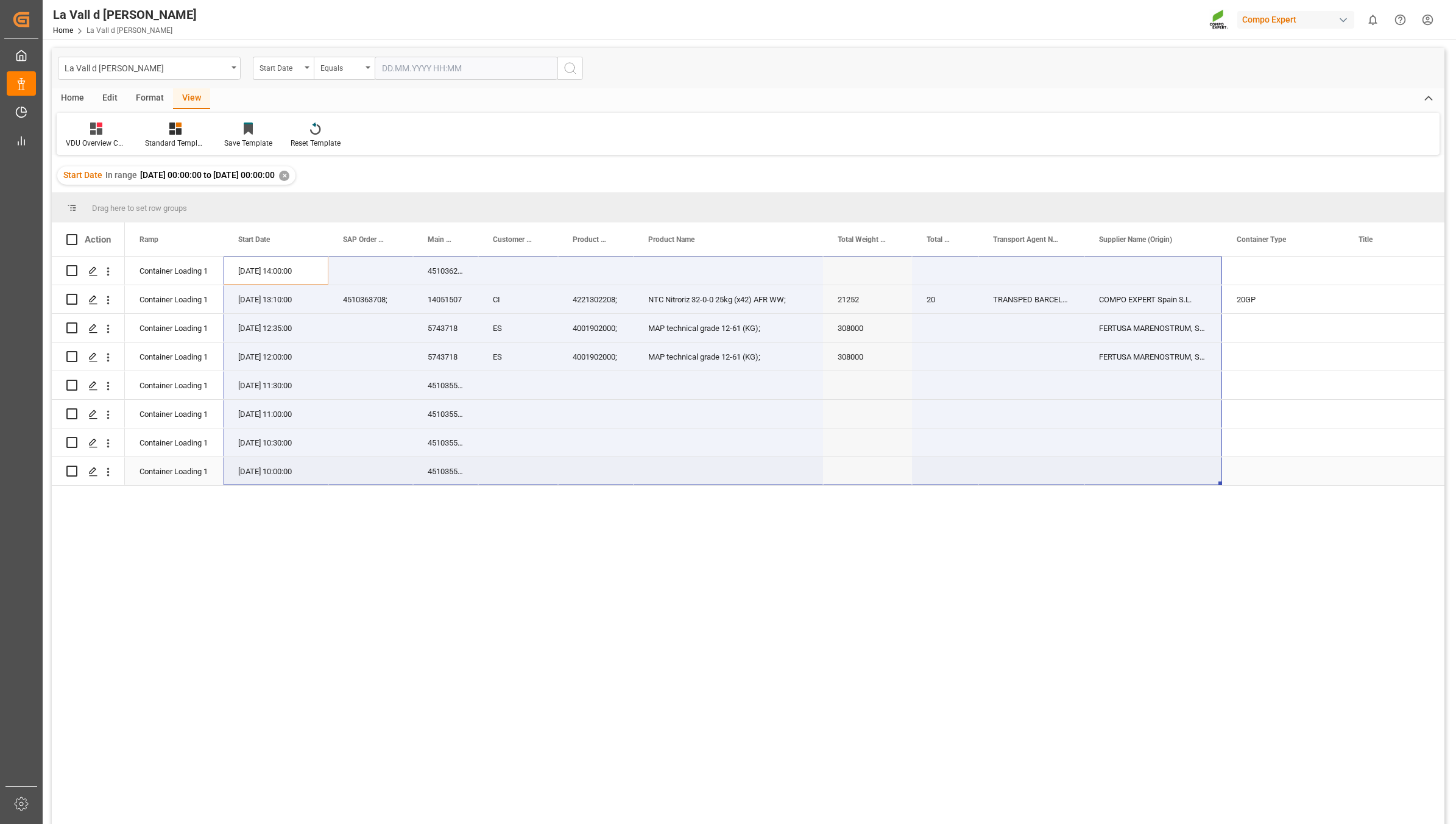
drag, startPoint x: 248, startPoint y: 270, endPoint x: 1121, endPoint y: 468, distance: 895.2
click at [736, 473] on span "Copy" at bounding box center [760, 468] width 95 height 23
click at [552, 424] on span "Copy" at bounding box center [590, 433] width 95 height 23
